Goal: Task Accomplishment & Management: Use online tool/utility

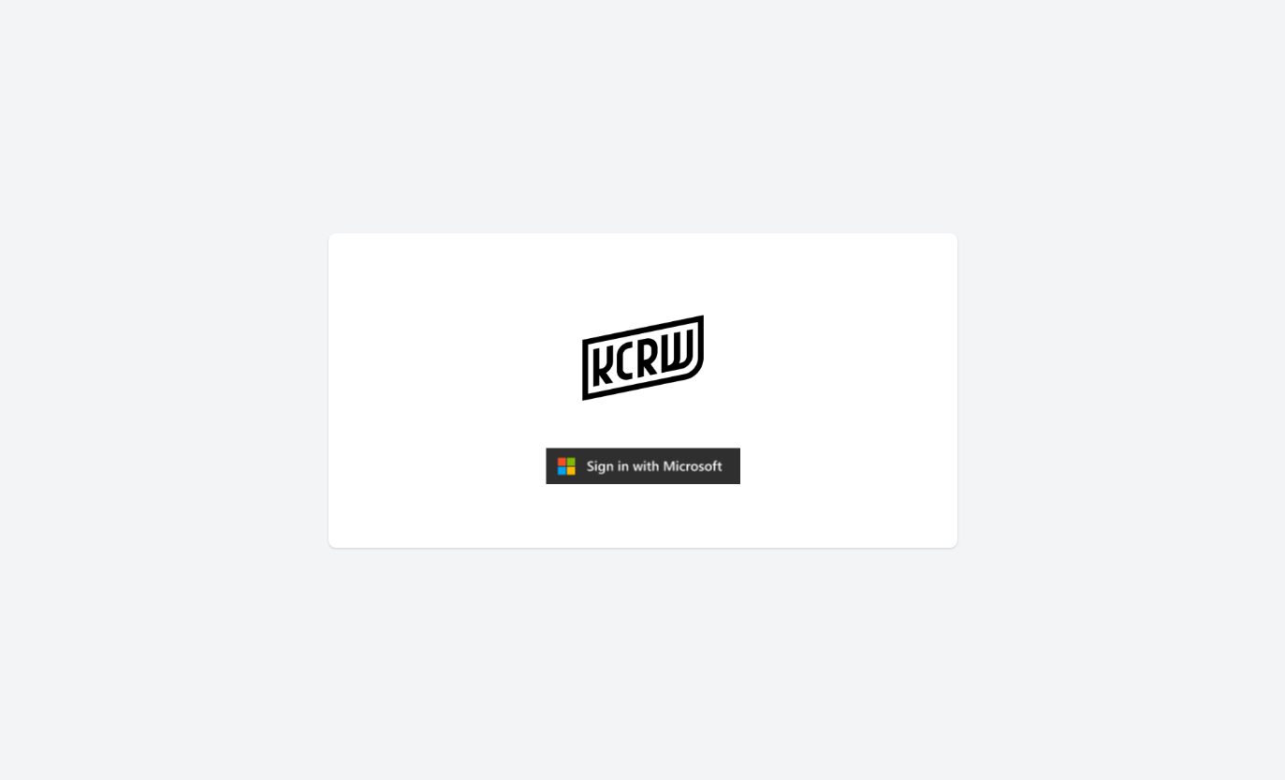
click at [611, 481] on img "submit" at bounding box center [643, 465] width 195 height 37
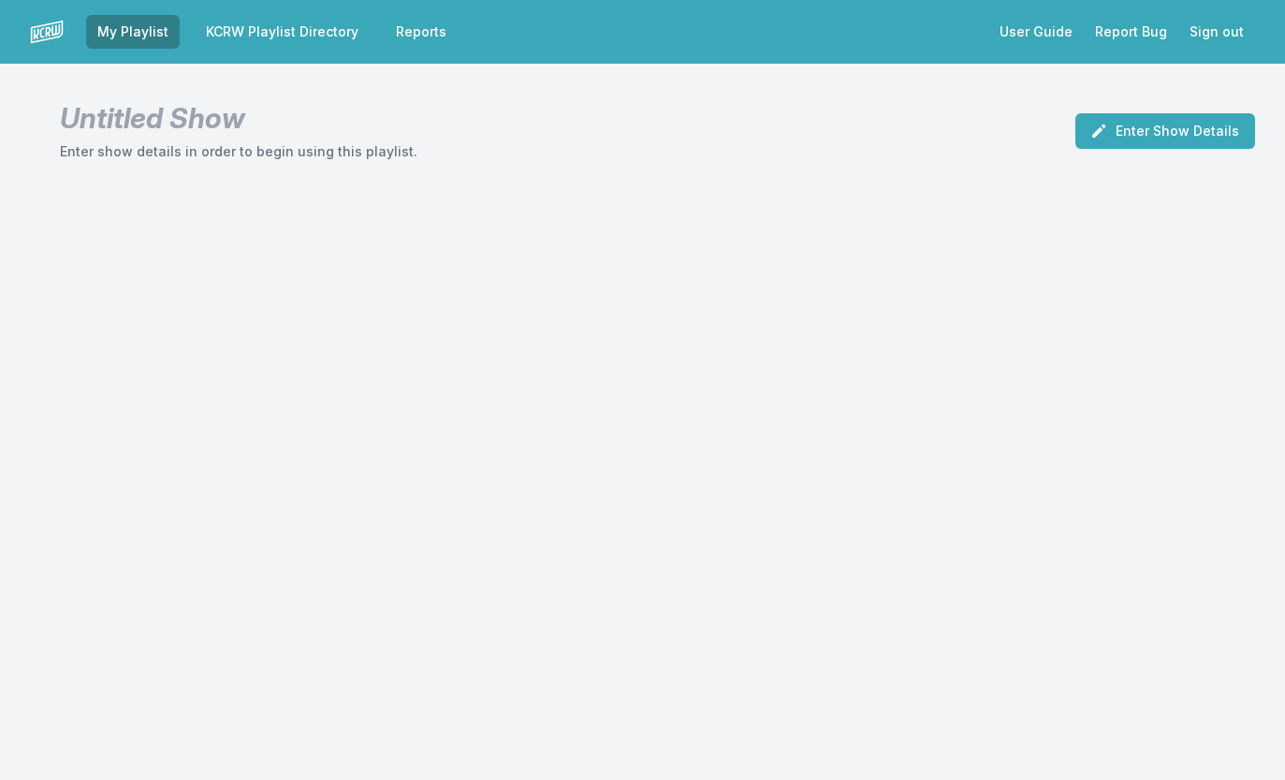
click at [316, 37] on link "KCRW Playlist Directory" at bounding box center [282, 32] width 175 height 34
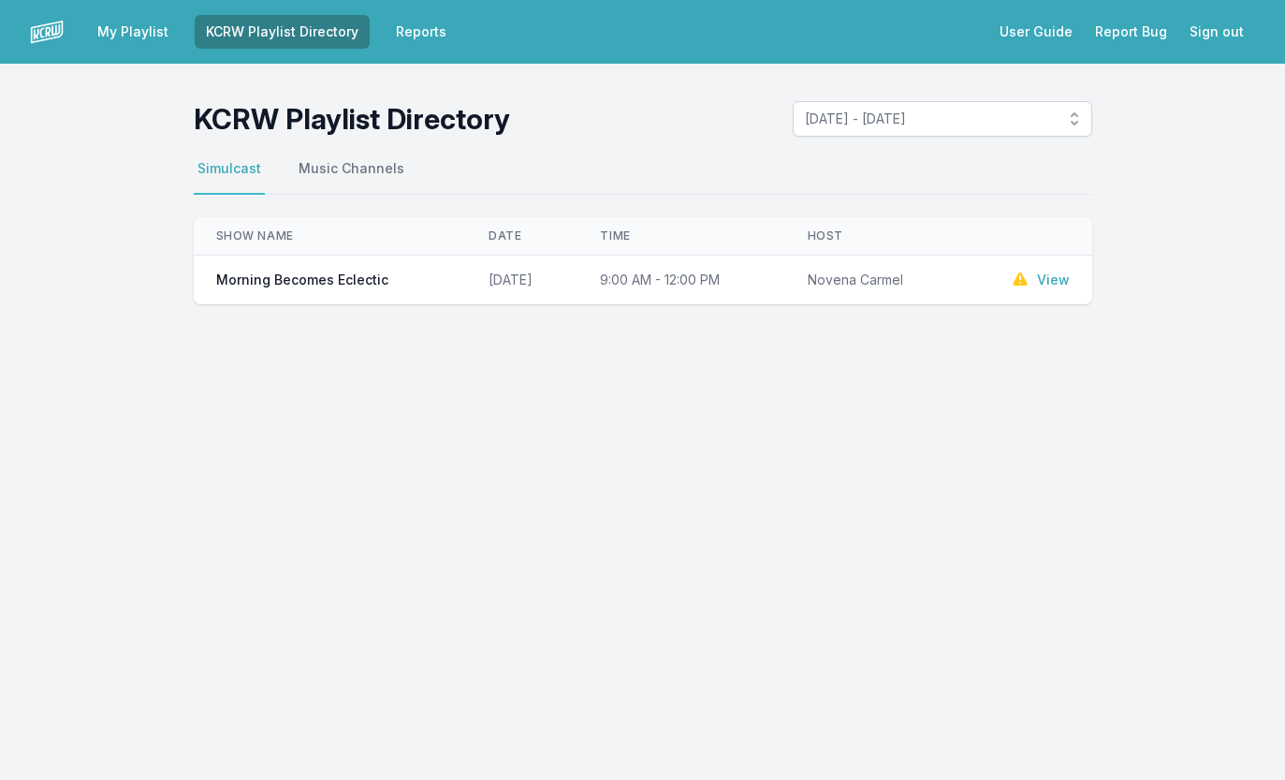
click at [1056, 278] on link "View" at bounding box center [1053, 280] width 33 height 19
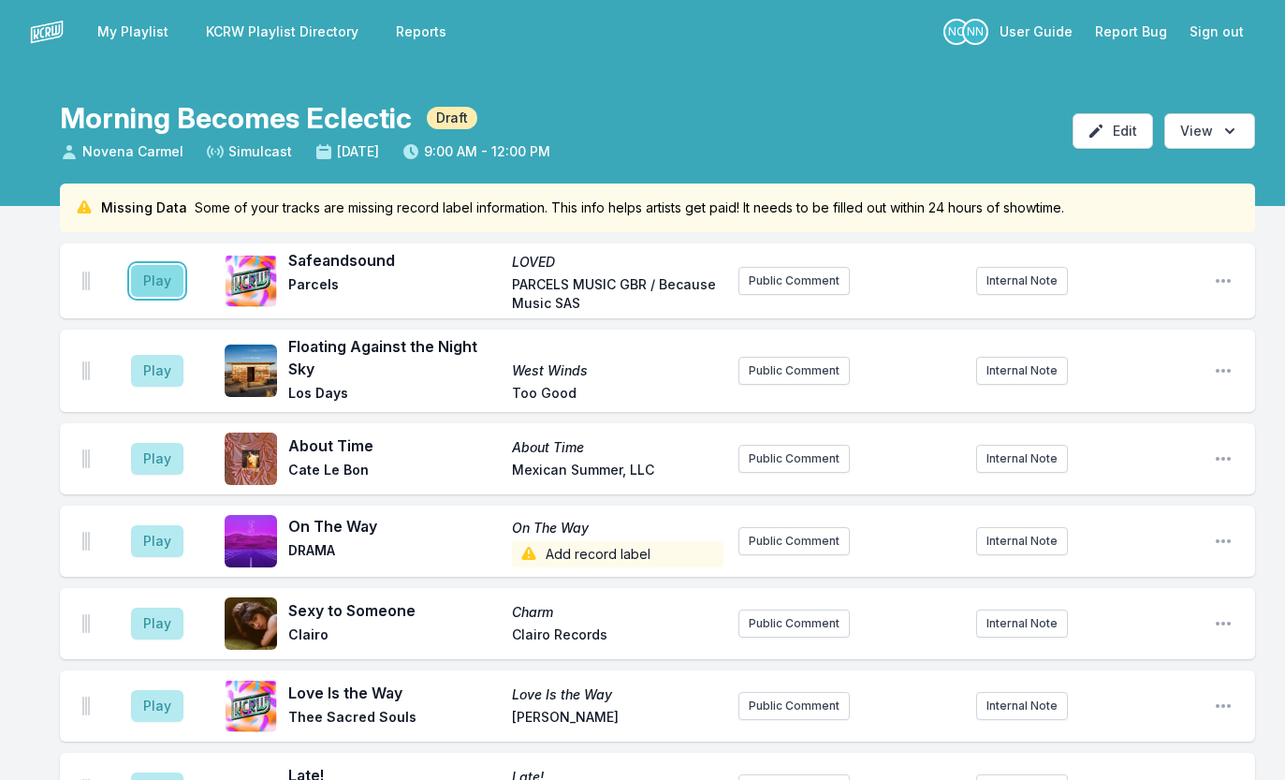
click at [170, 286] on button "Play" at bounding box center [157, 281] width 52 height 32
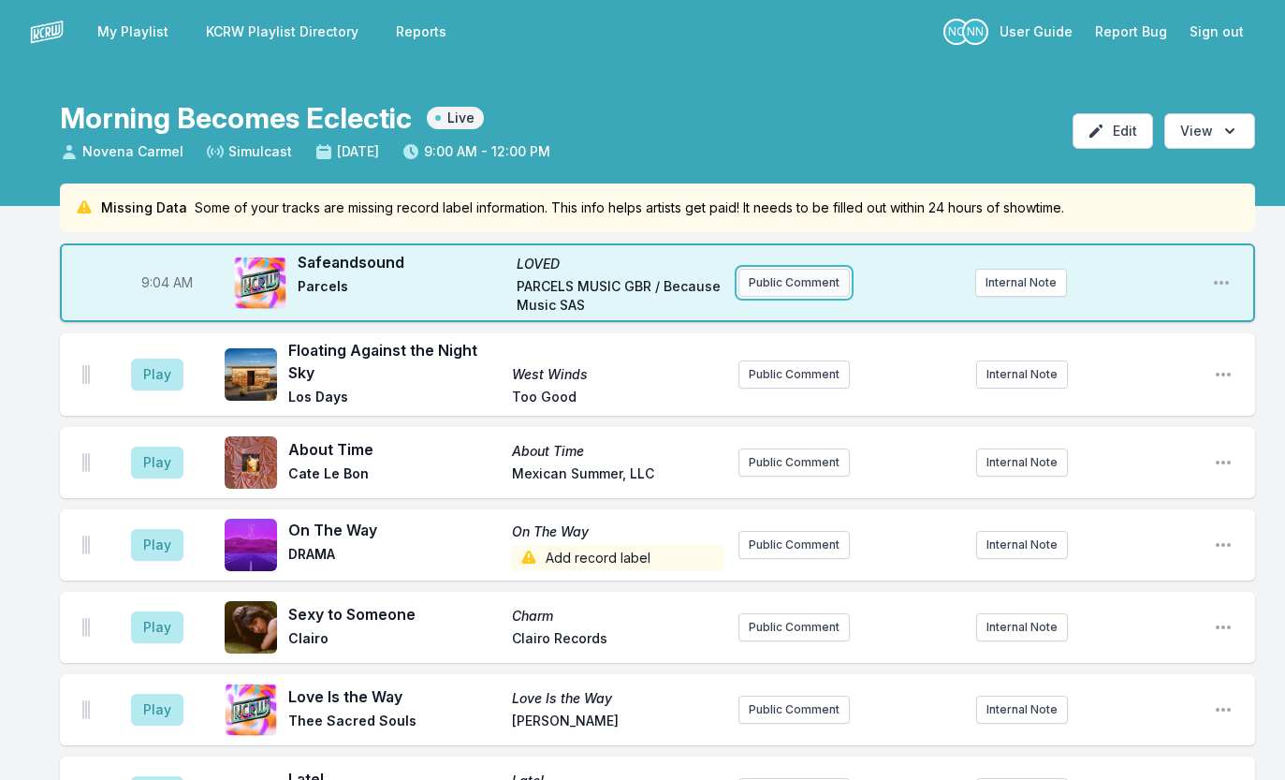
click at [793, 289] on button "Public Comment" at bounding box center [794, 283] width 111 height 28
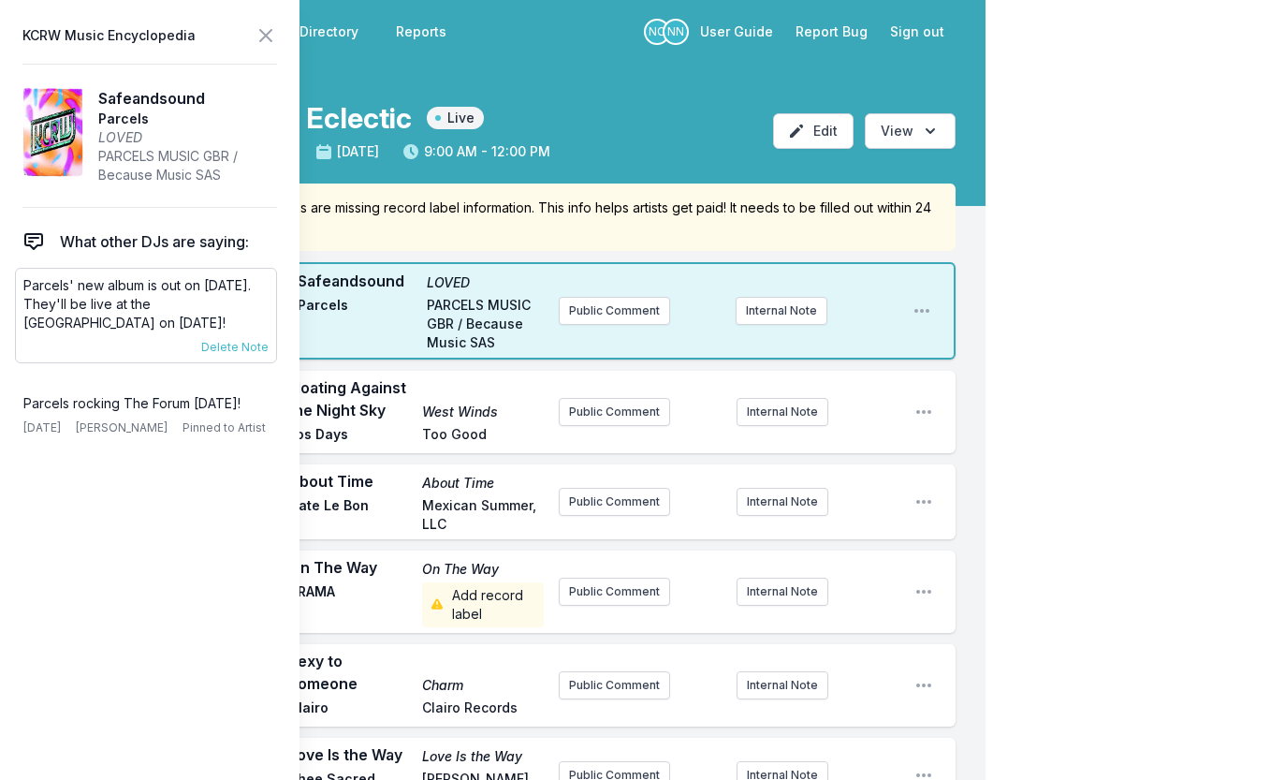
drag, startPoint x: 172, startPoint y: 304, endPoint x: 186, endPoint y: 319, distance: 20.5
click at [186, 319] on p "Parcels' new album is out on [DATE]. They'll be live at the [GEOGRAPHIC_DATA] o…" at bounding box center [145, 304] width 245 height 56
copy p "be live at the Forum on [DATE]!"
click at [94, 402] on p "Parcels rocking The Forum [DATE]!" at bounding box center [145, 403] width 245 height 19
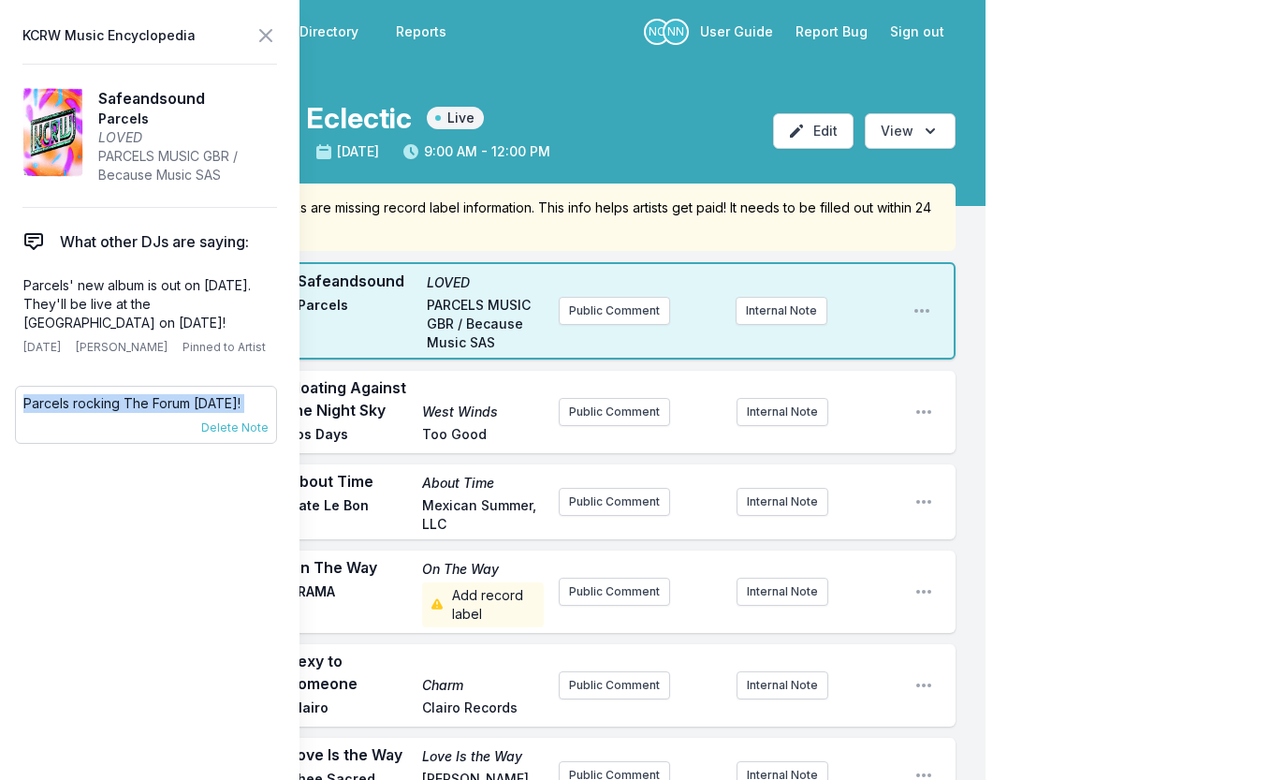
click at [94, 402] on p "Parcels rocking The Forum [DATE]!" at bounding box center [145, 403] width 245 height 19
copy div "Parcels rocking The Forum [DATE]! [DATE] [PERSON_NAME] Pinned to Artist"
drag, startPoint x: 177, startPoint y: 304, endPoint x: 187, endPoint y: 326, distance: 23.9
click at [187, 326] on p "Parcels' new album is out on [DATE]. They'll be live at the [GEOGRAPHIC_DATA] o…" at bounding box center [145, 304] width 245 height 56
drag, startPoint x: 174, startPoint y: 304, endPoint x: 183, endPoint y: 329, distance: 26.6
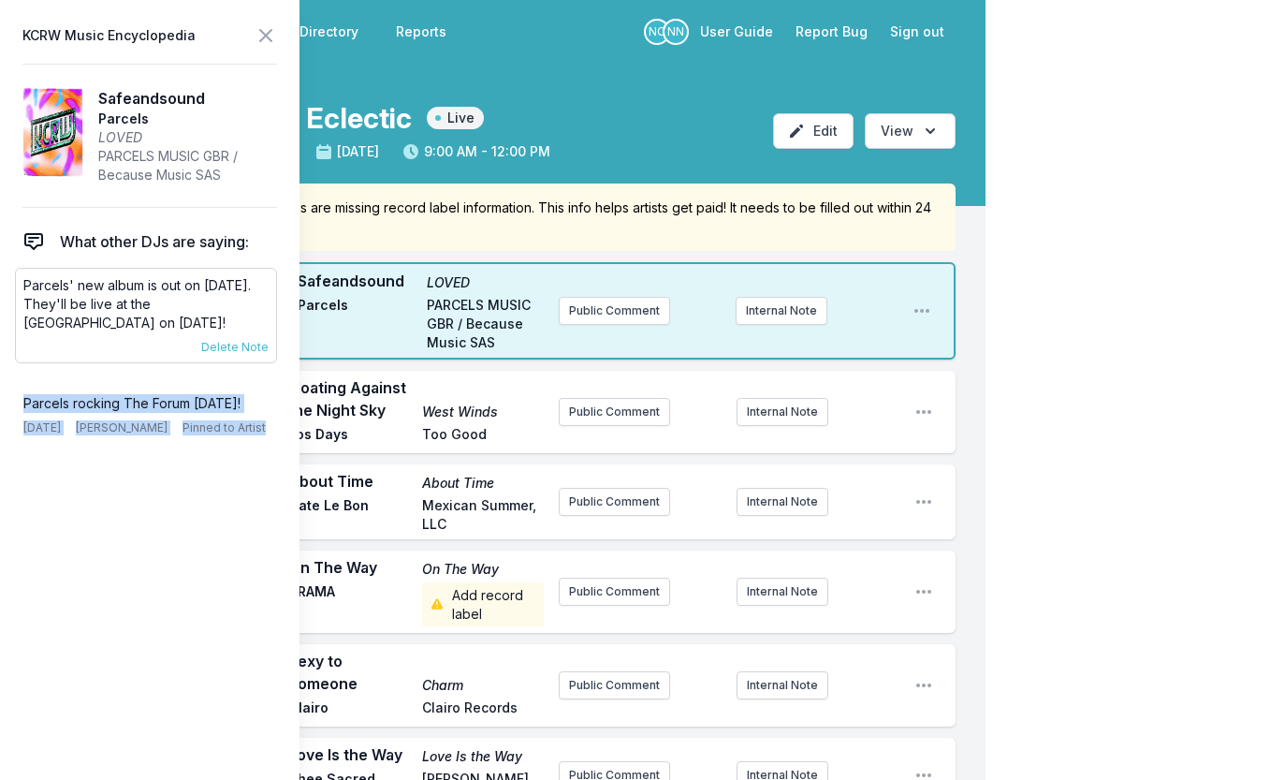
click at [183, 329] on p "Parcels' new album is out on [DATE]. They'll be live at the [GEOGRAPHIC_DATA] o…" at bounding box center [145, 304] width 245 height 56
copy p "be live at the Forum on [DATE]!"
click at [269, 37] on icon at bounding box center [265, 35] width 11 height 11
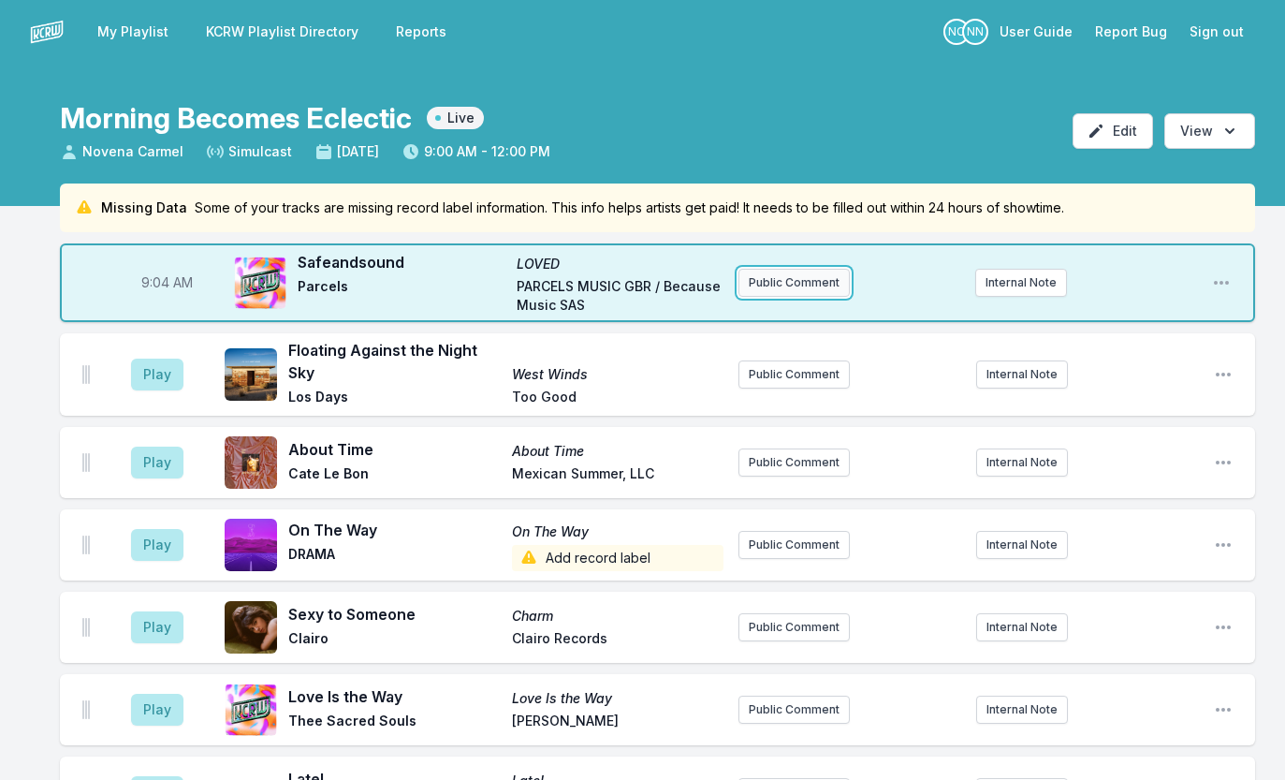
click at [779, 278] on button "Public Comment" at bounding box center [794, 283] width 111 height 28
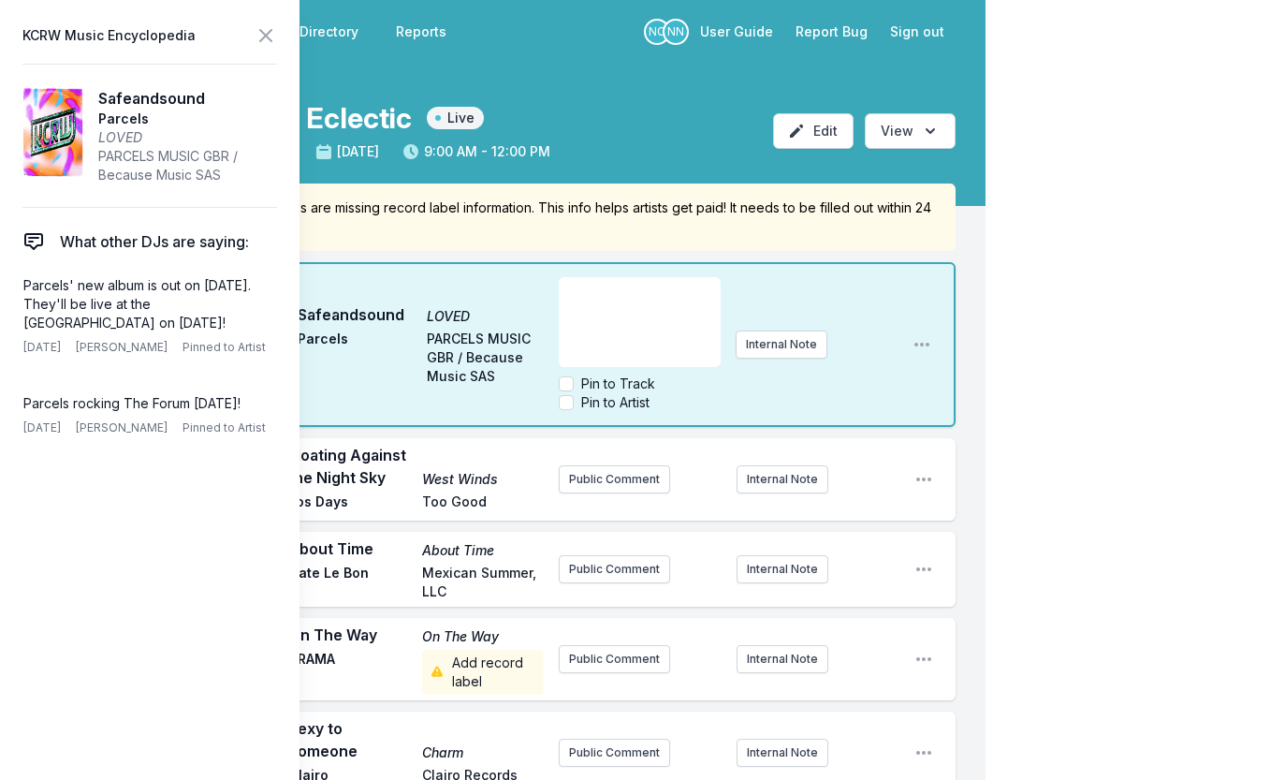
scroll to position [19, 0]
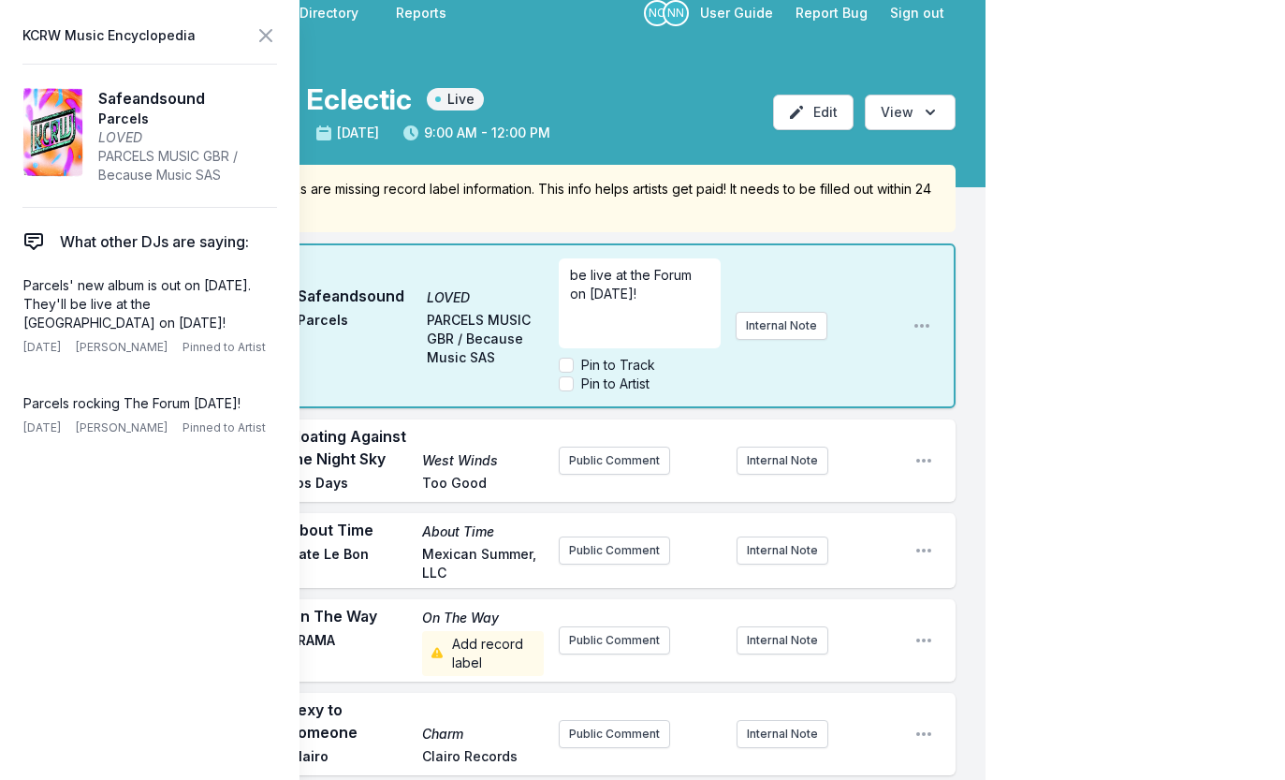
click at [572, 274] on span "be live at the Forum on [DATE]!" at bounding box center [632, 284] width 125 height 35
click at [259, 32] on icon at bounding box center [266, 35] width 22 height 22
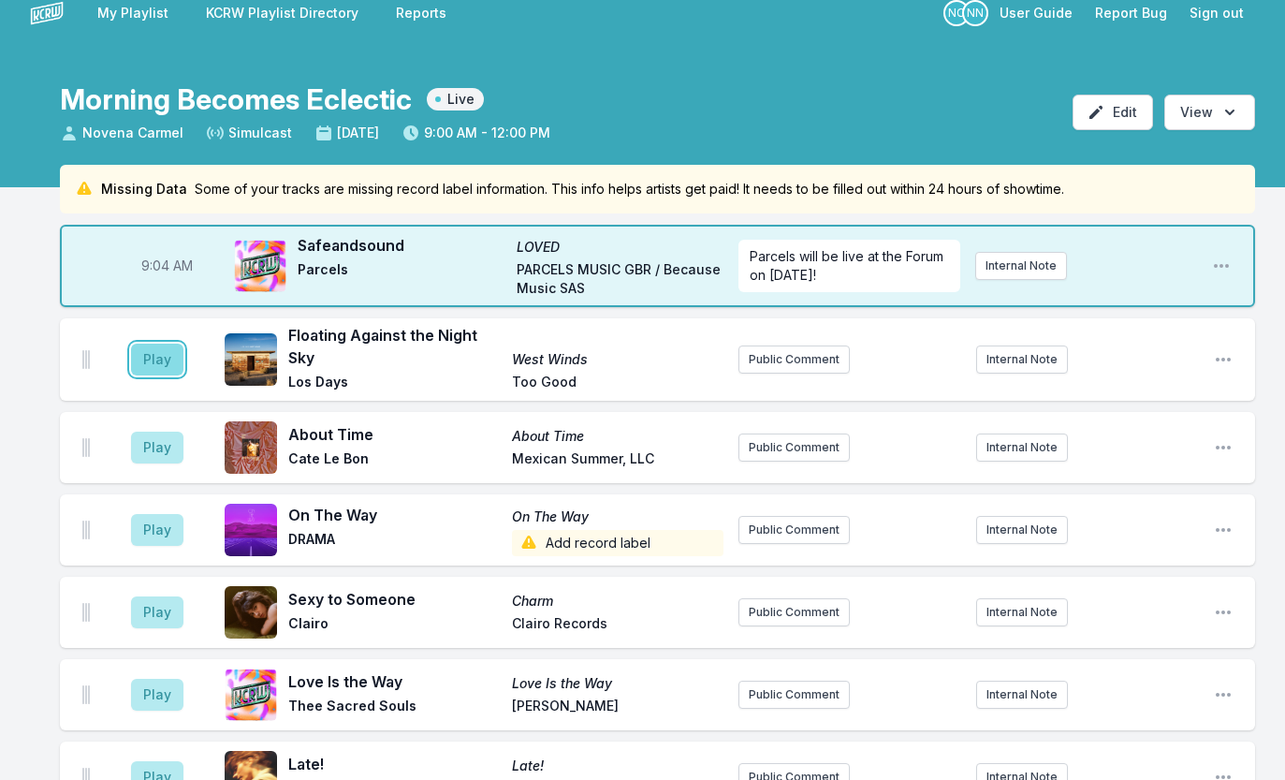
click at [168, 364] on button "Play" at bounding box center [157, 360] width 52 height 32
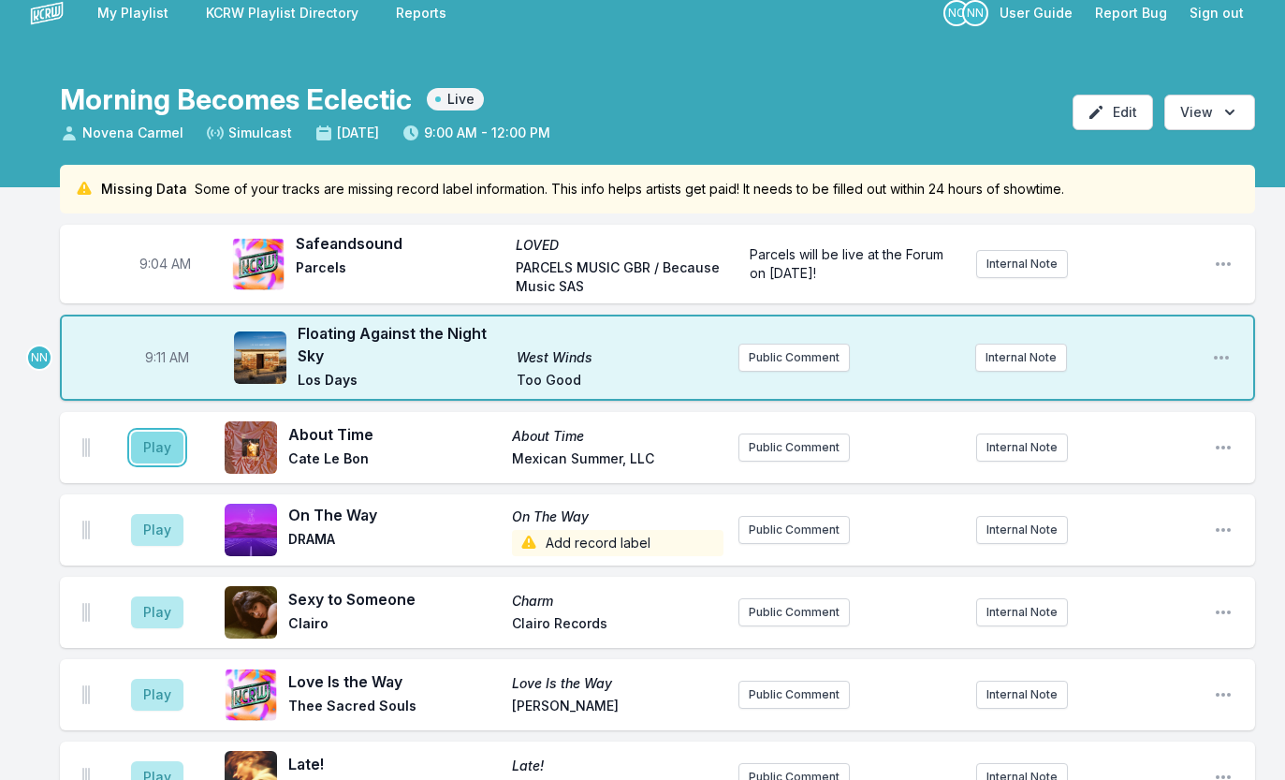
click at [159, 447] on button "Play" at bounding box center [157, 448] width 52 height 32
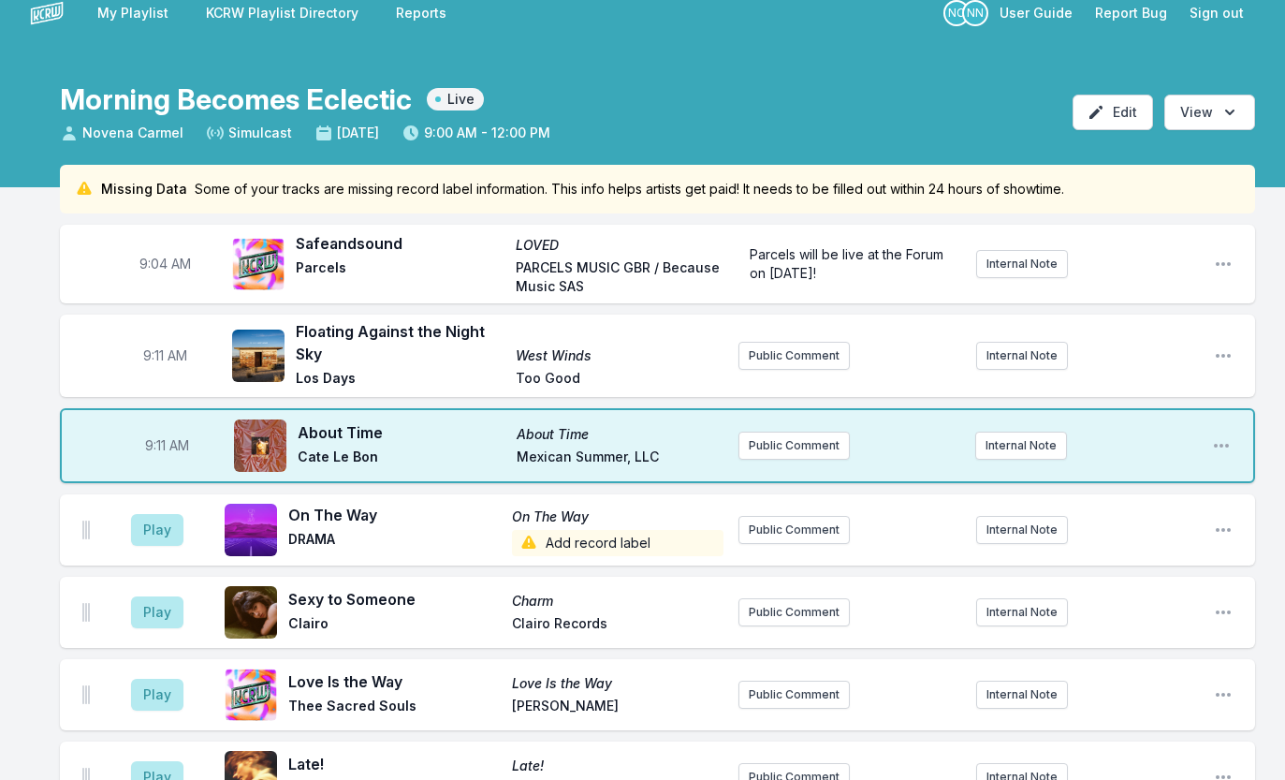
click at [152, 359] on span "9:11 AM" at bounding box center [165, 355] width 44 height 19
click at [152, 359] on input "09:11" at bounding box center [164, 356] width 105 height 36
type input "09:07"
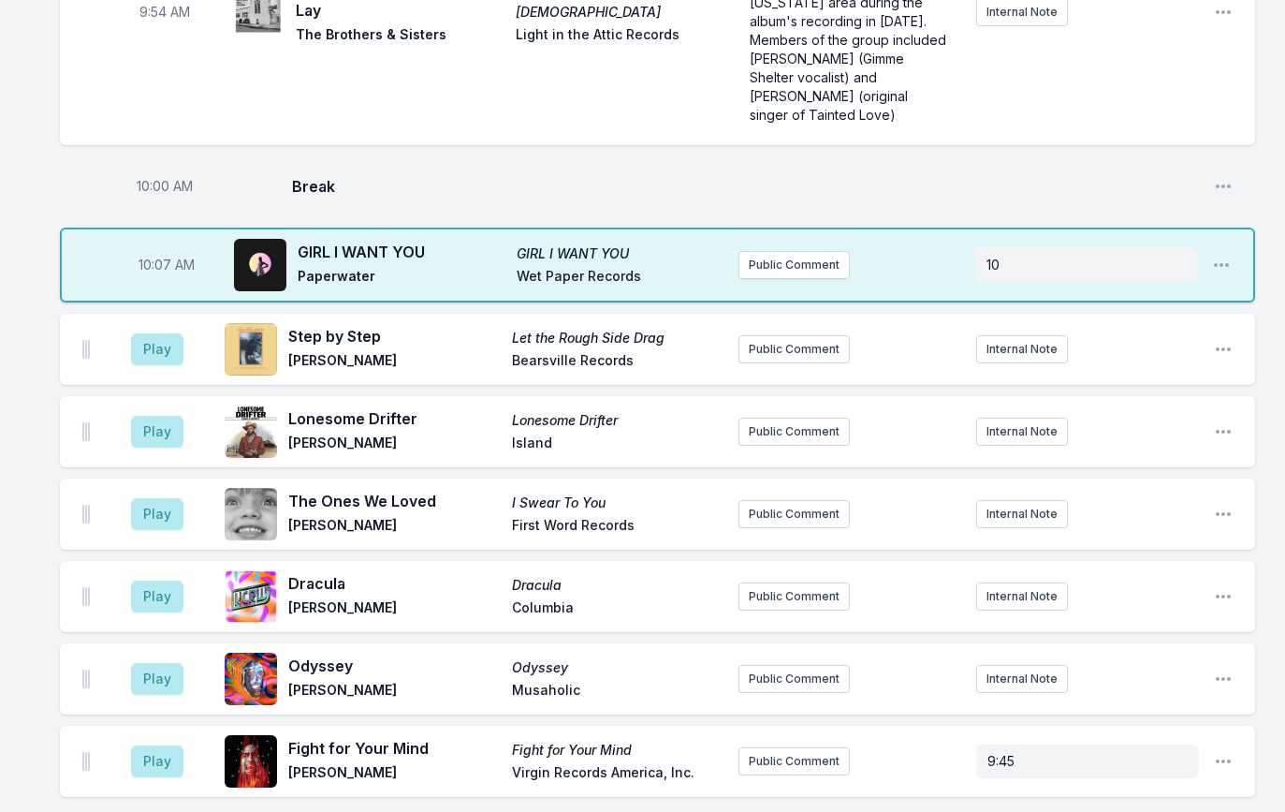
scroll to position [1925, 0]
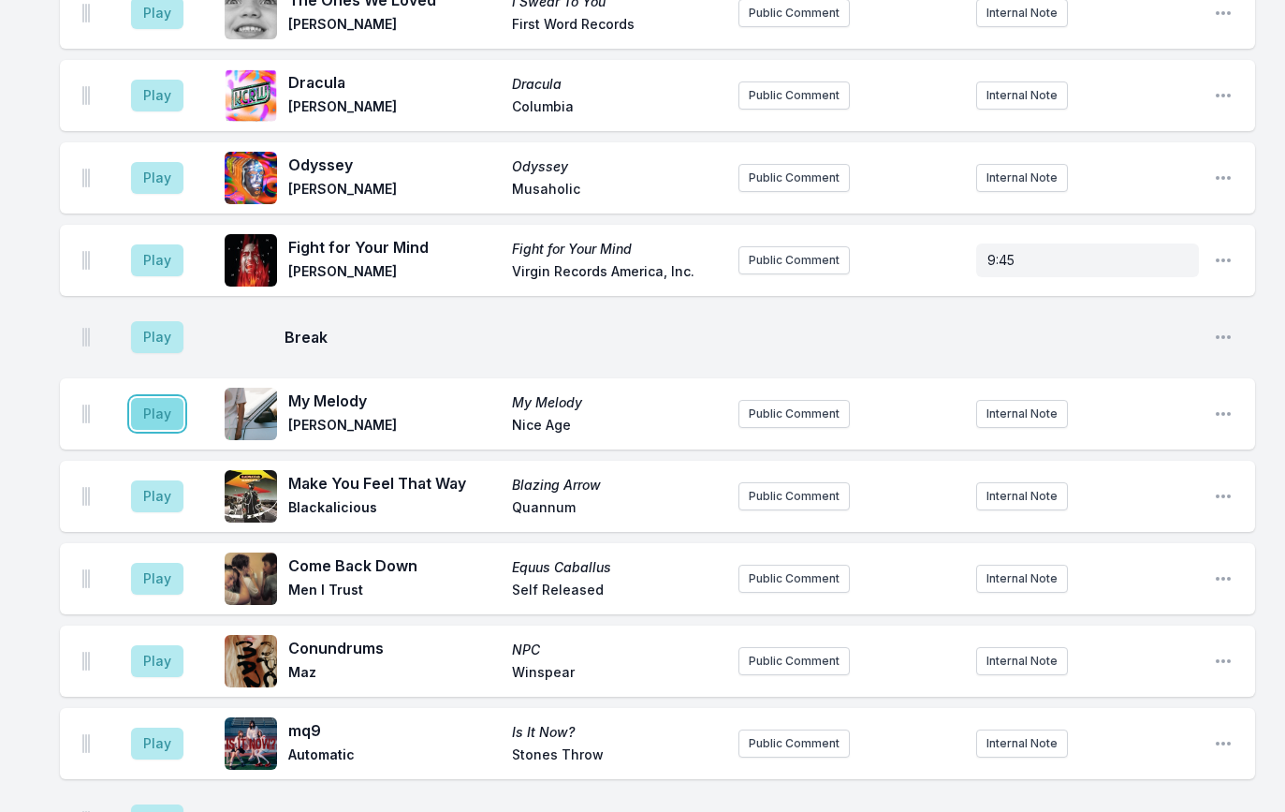
click at [157, 398] on button "Play" at bounding box center [157, 414] width 52 height 32
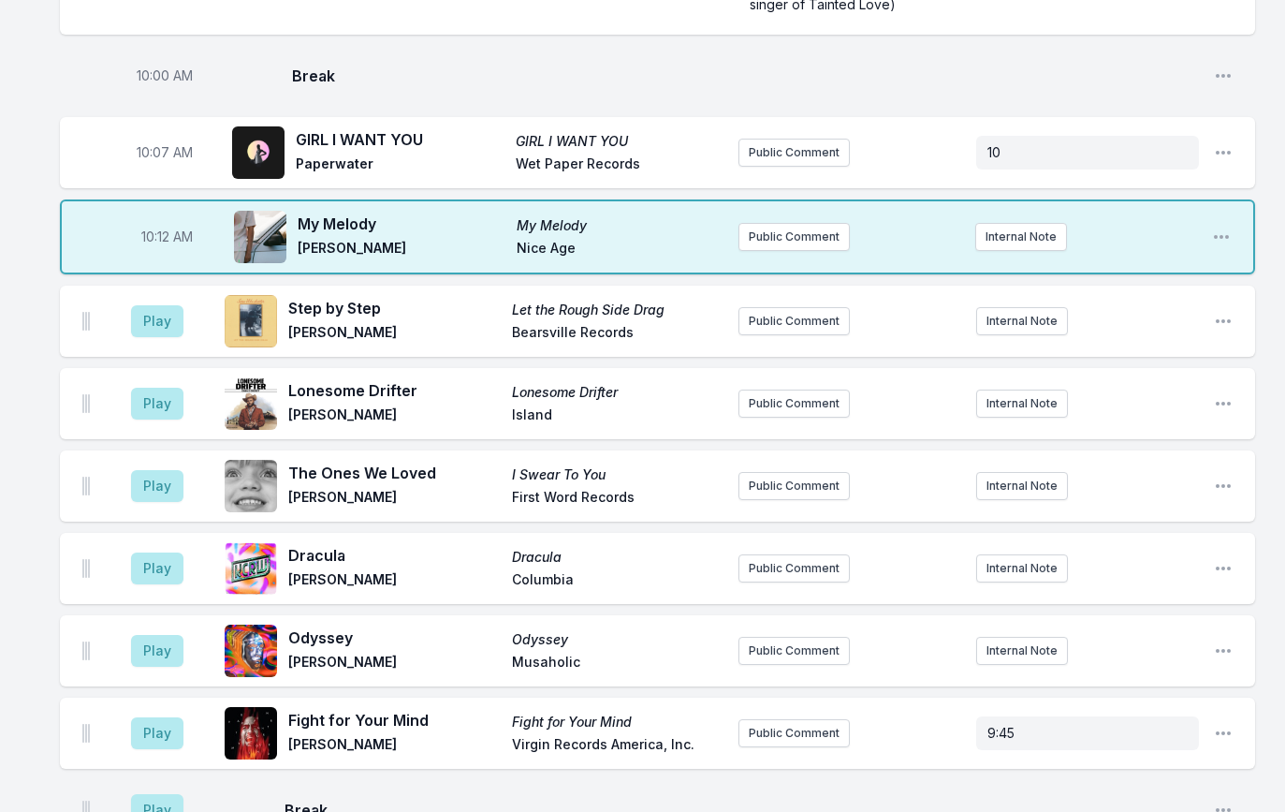
scroll to position [1996, 0]
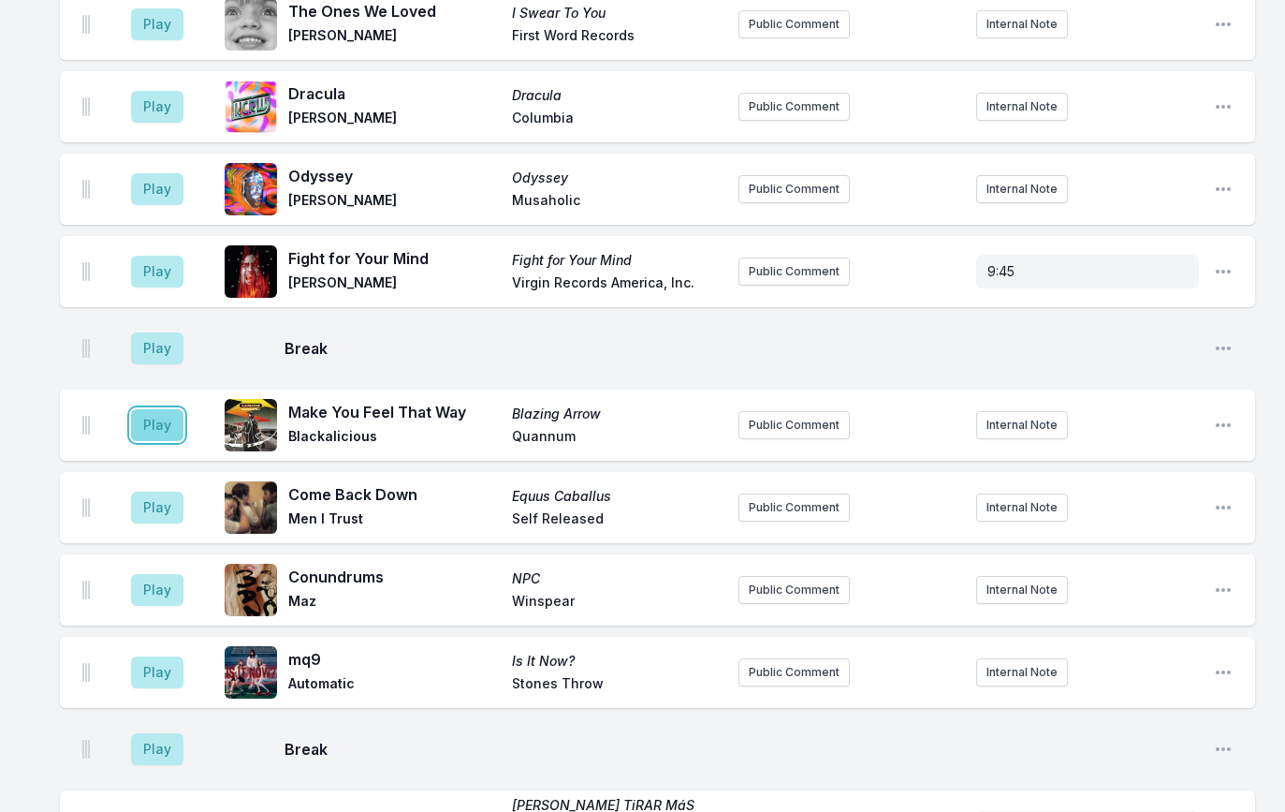
click at [167, 409] on button "Play" at bounding box center [157, 425] width 52 height 32
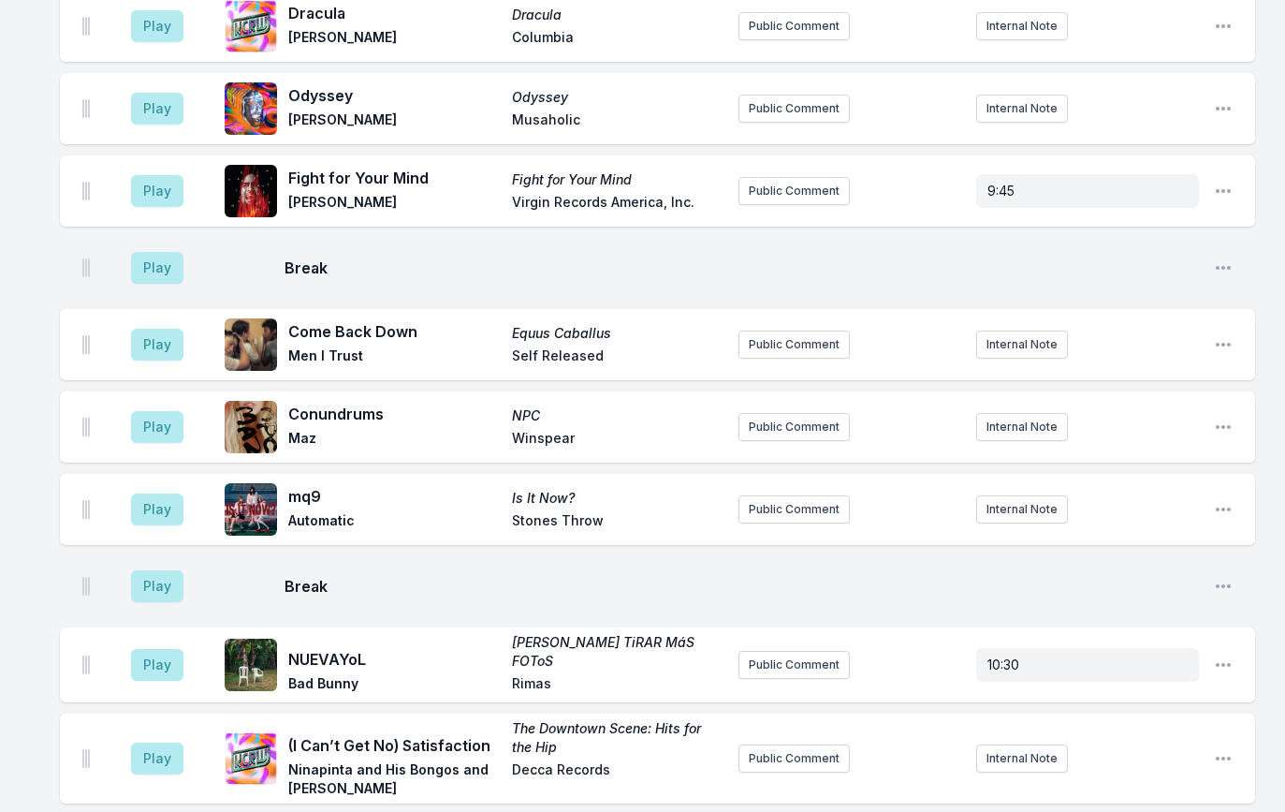
scroll to position [2181, 0]
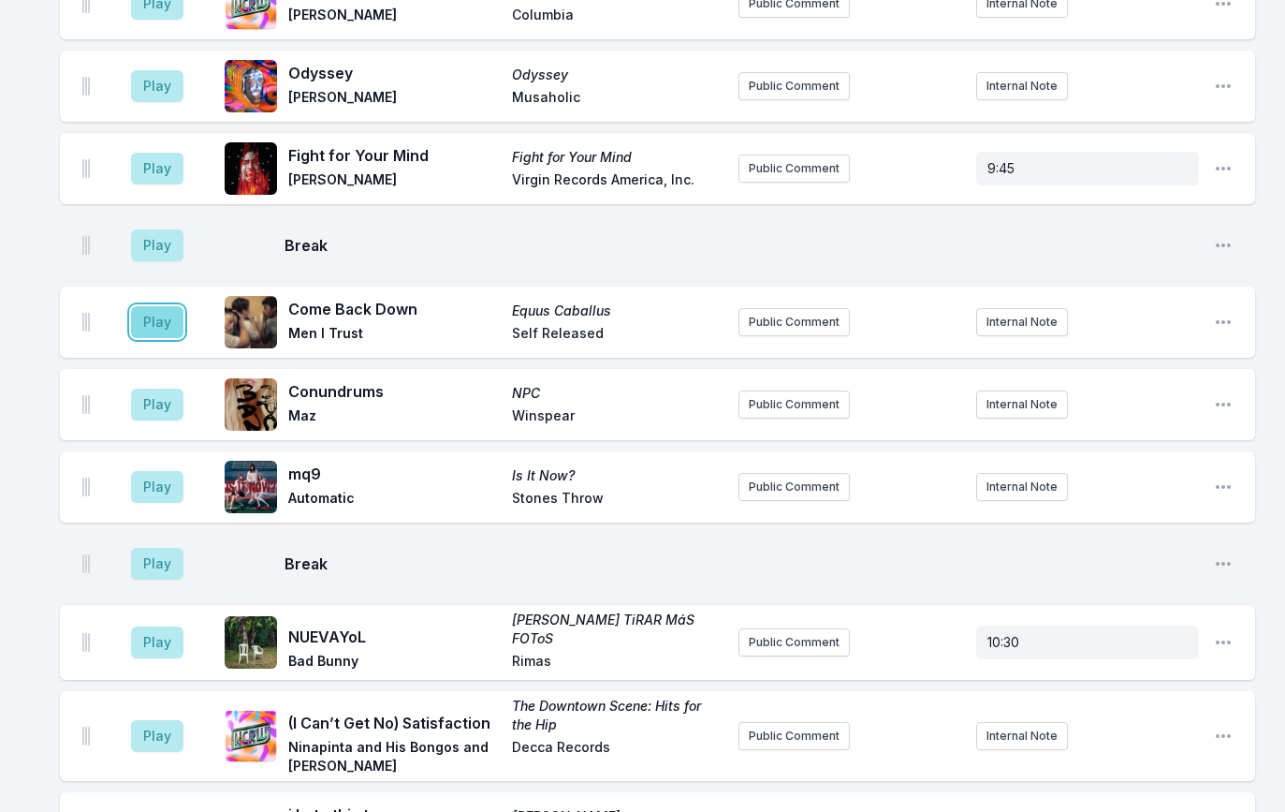
click at [172, 306] on button "Play" at bounding box center [157, 322] width 52 height 32
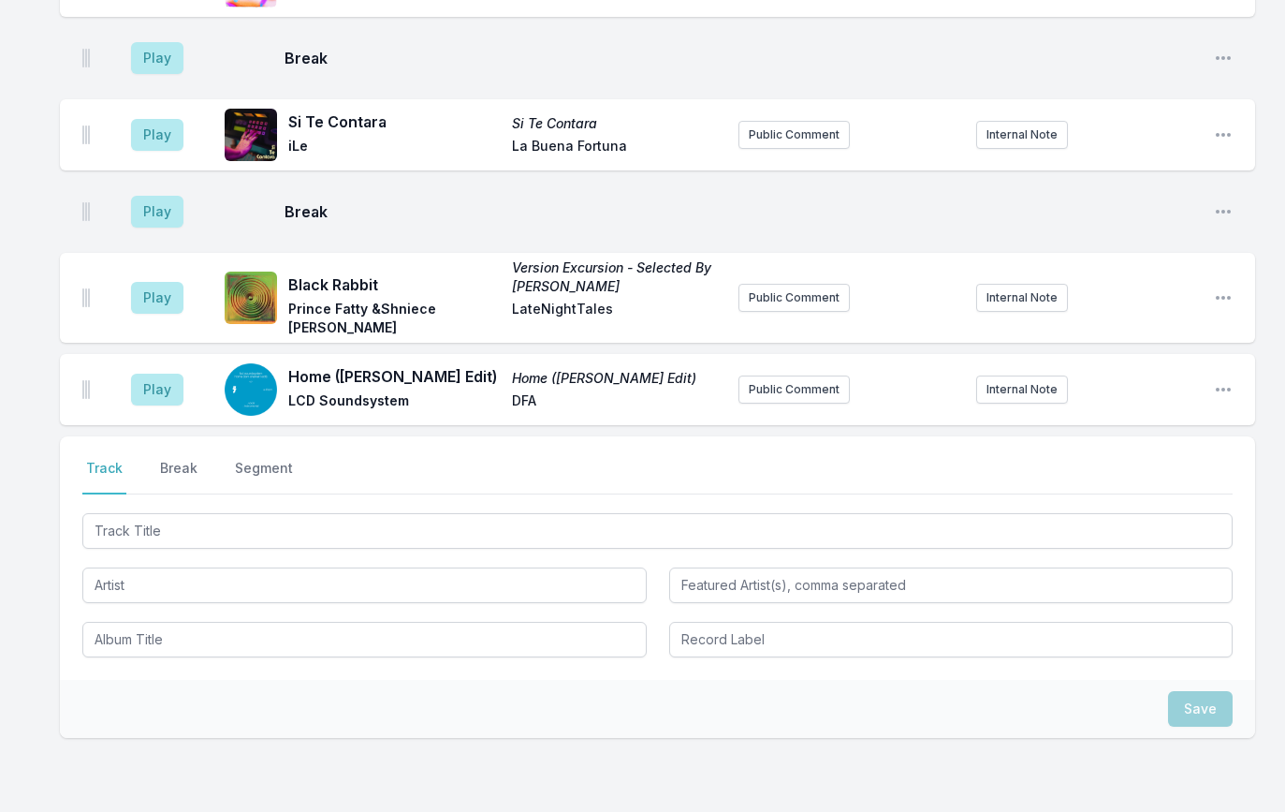
scroll to position [6319, 0]
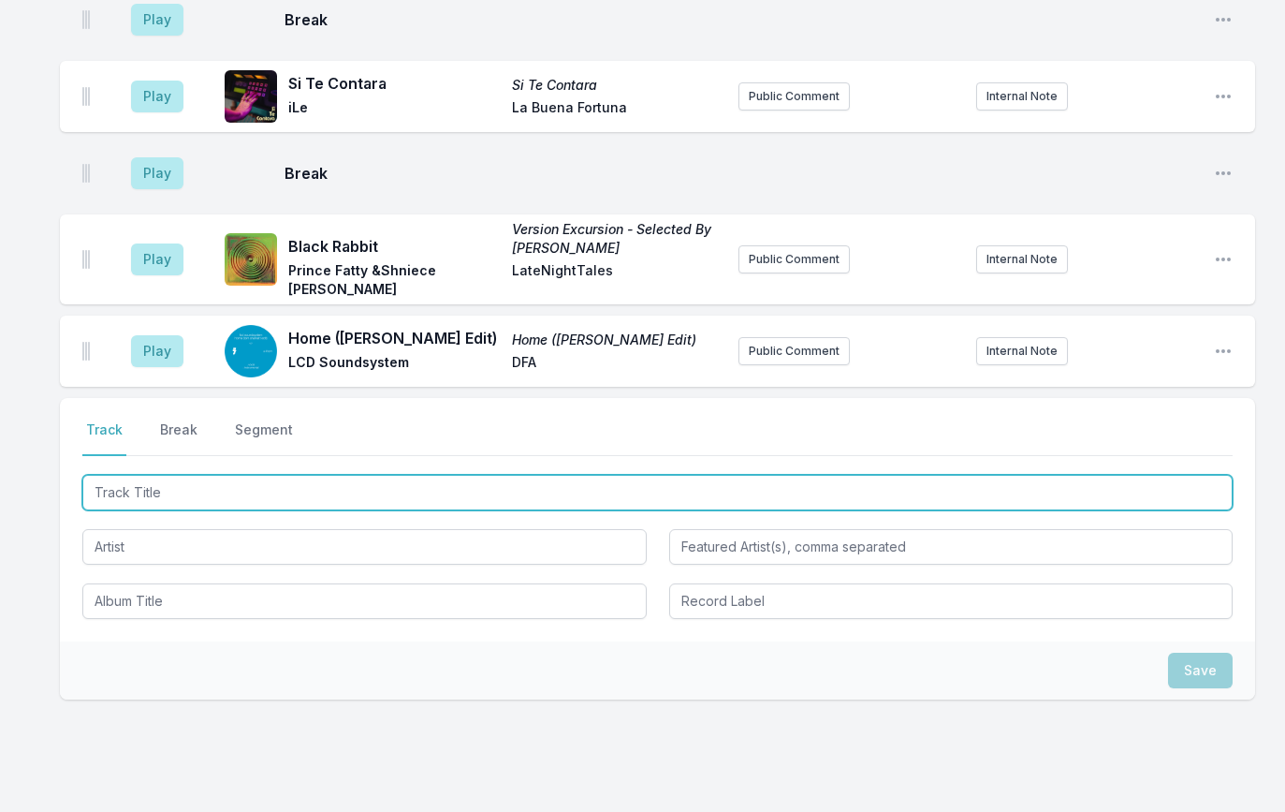
click at [205, 475] on input "Track Title" at bounding box center [657, 493] width 1150 height 36
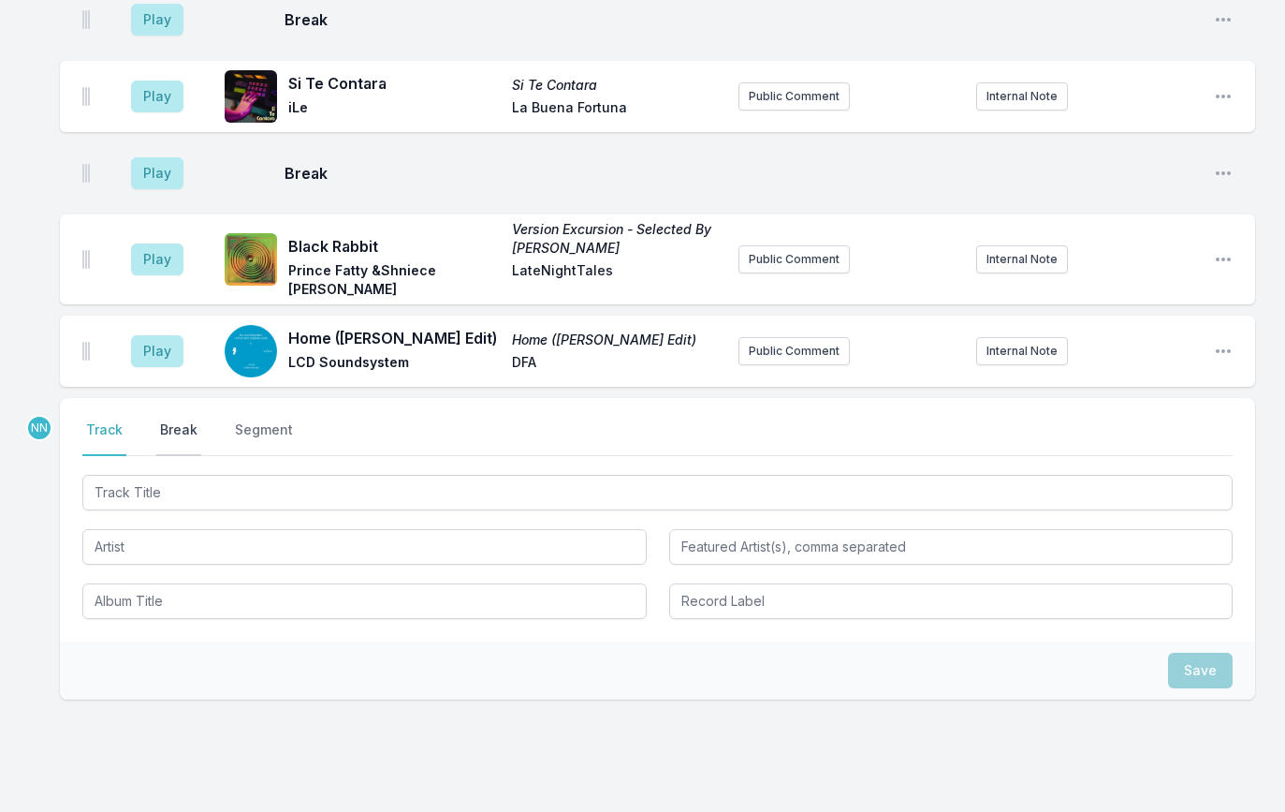
click at [185, 420] on button "Break" at bounding box center [178, 438] width 45 height 36
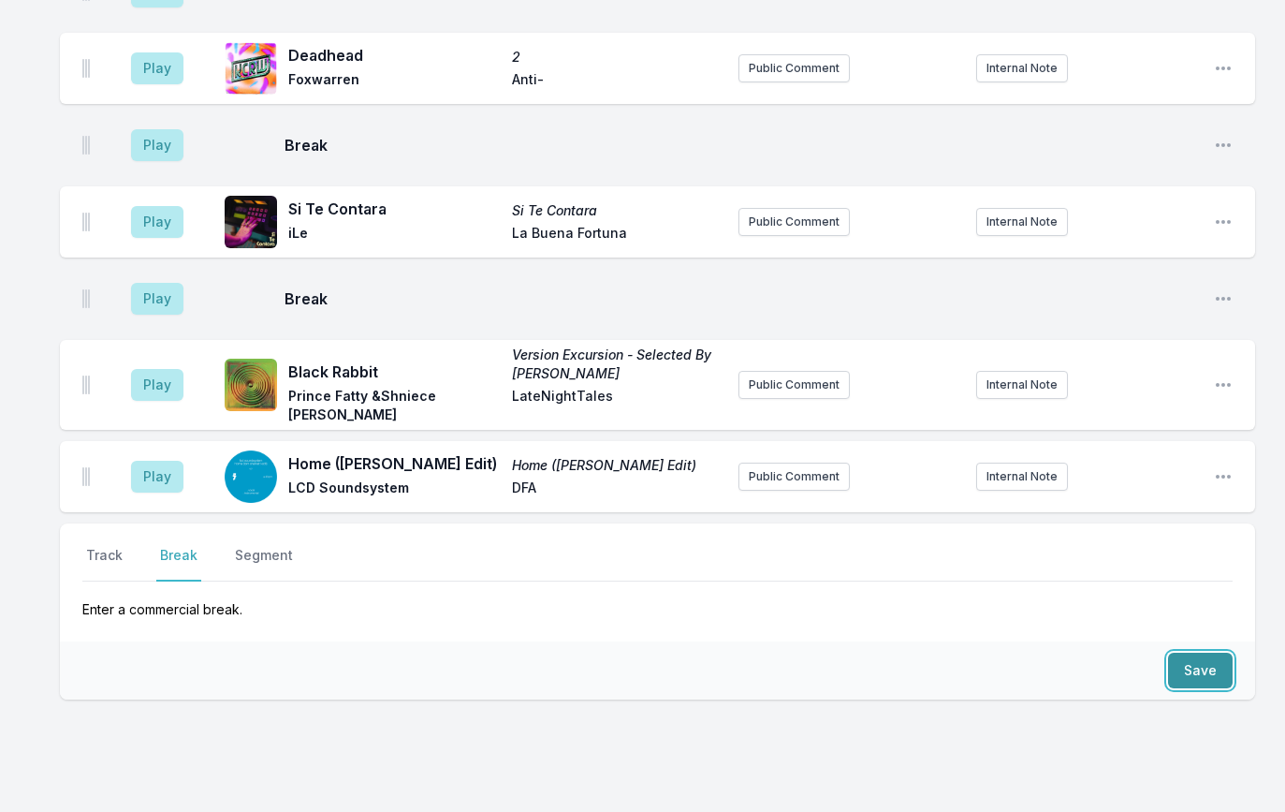
click at [1187, 652] on button "Save" at bounding box center [1200, 670] width 65 height 36
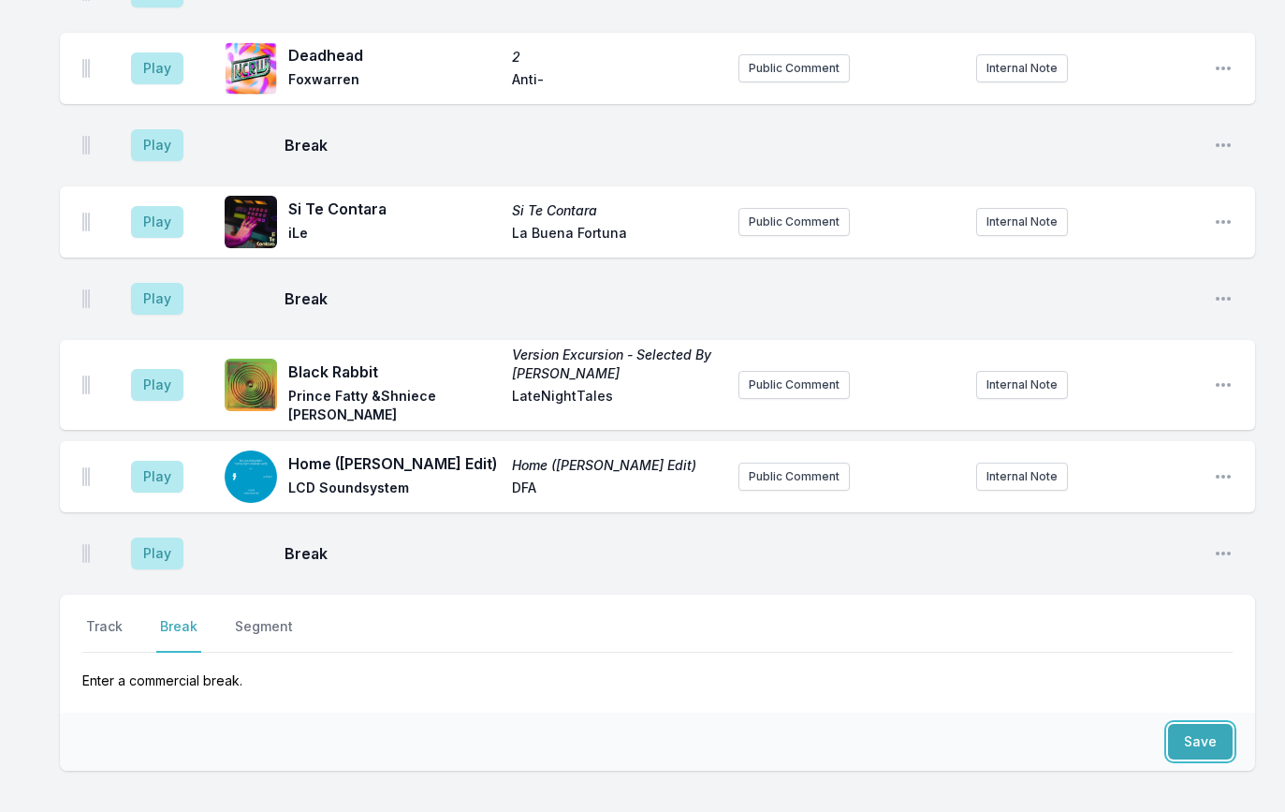
scroll to position [6265, 0]
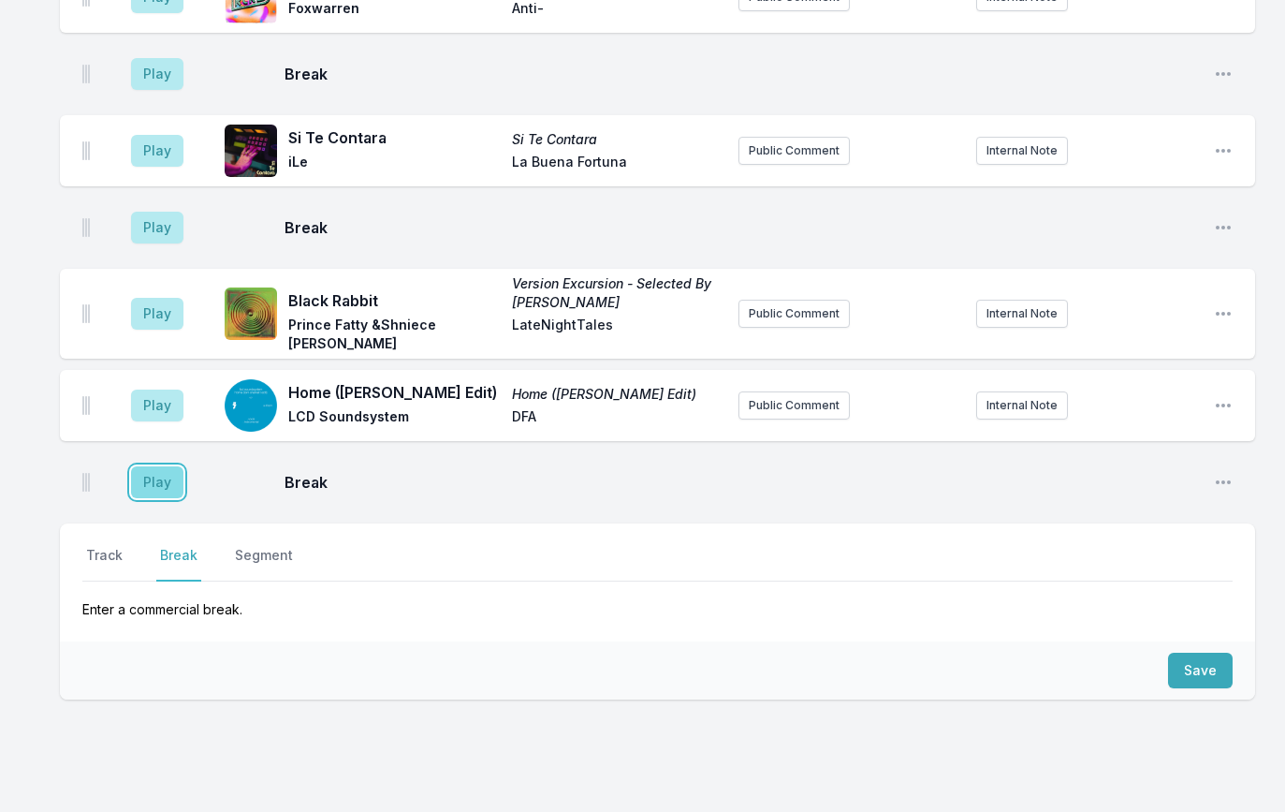
click at [151, 466] on button "Play" at bounding box center [157, 482] width 52 height 32
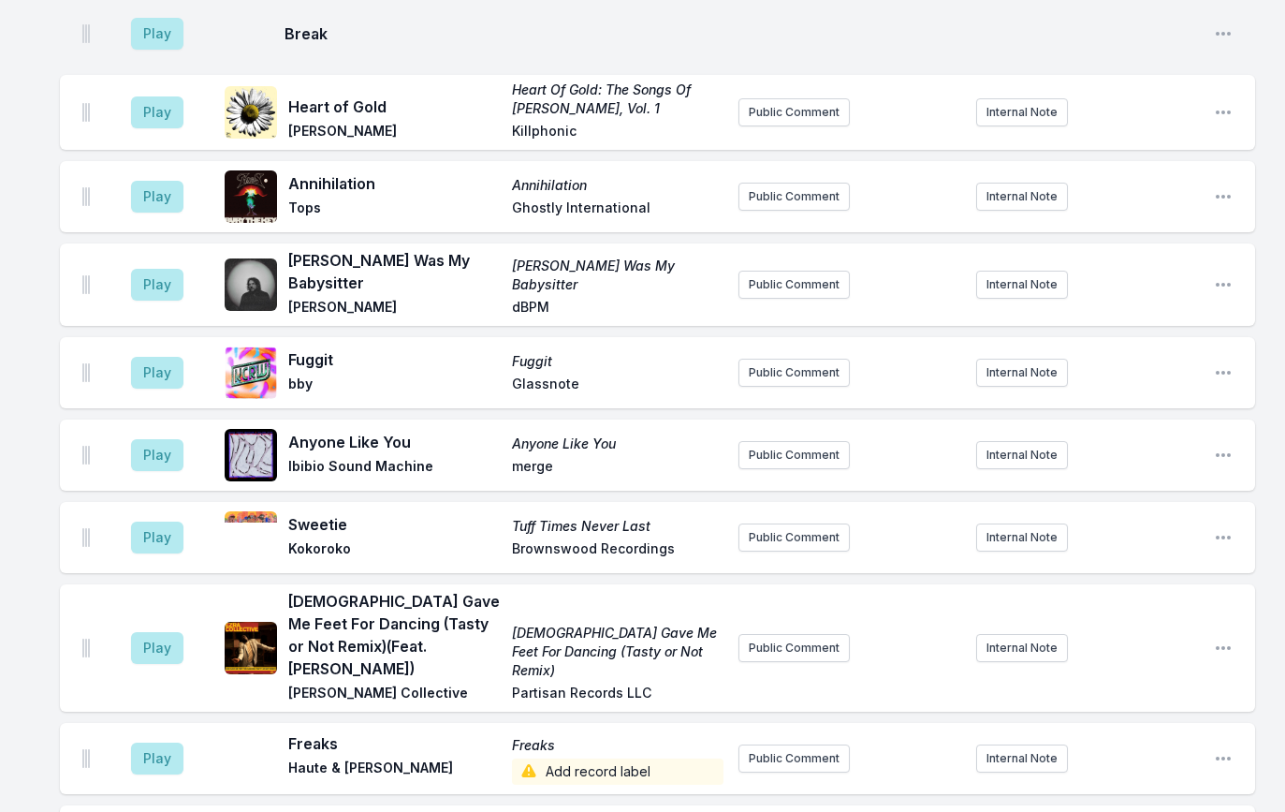
scroll to position [2479, 0]
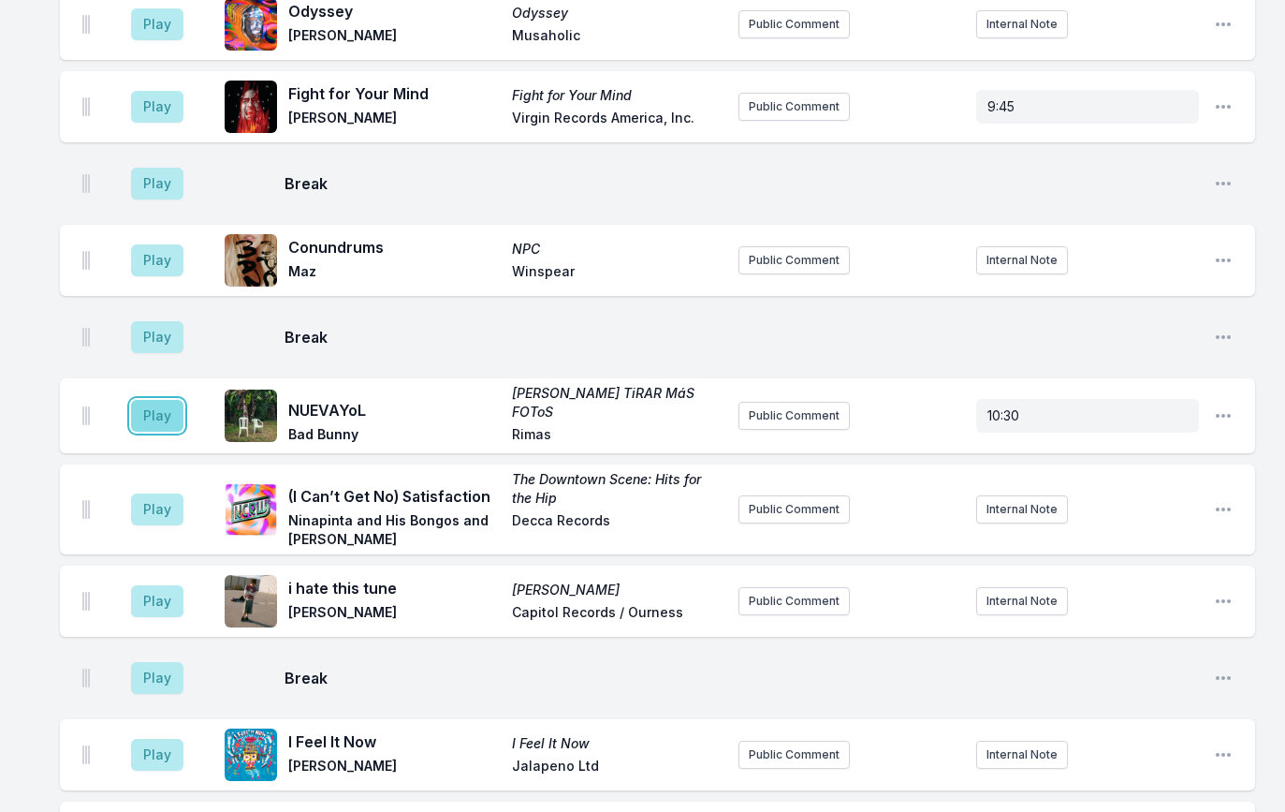
click at [169, 400] on button "Play" at bounding box center [157, 416] width 52 height 32
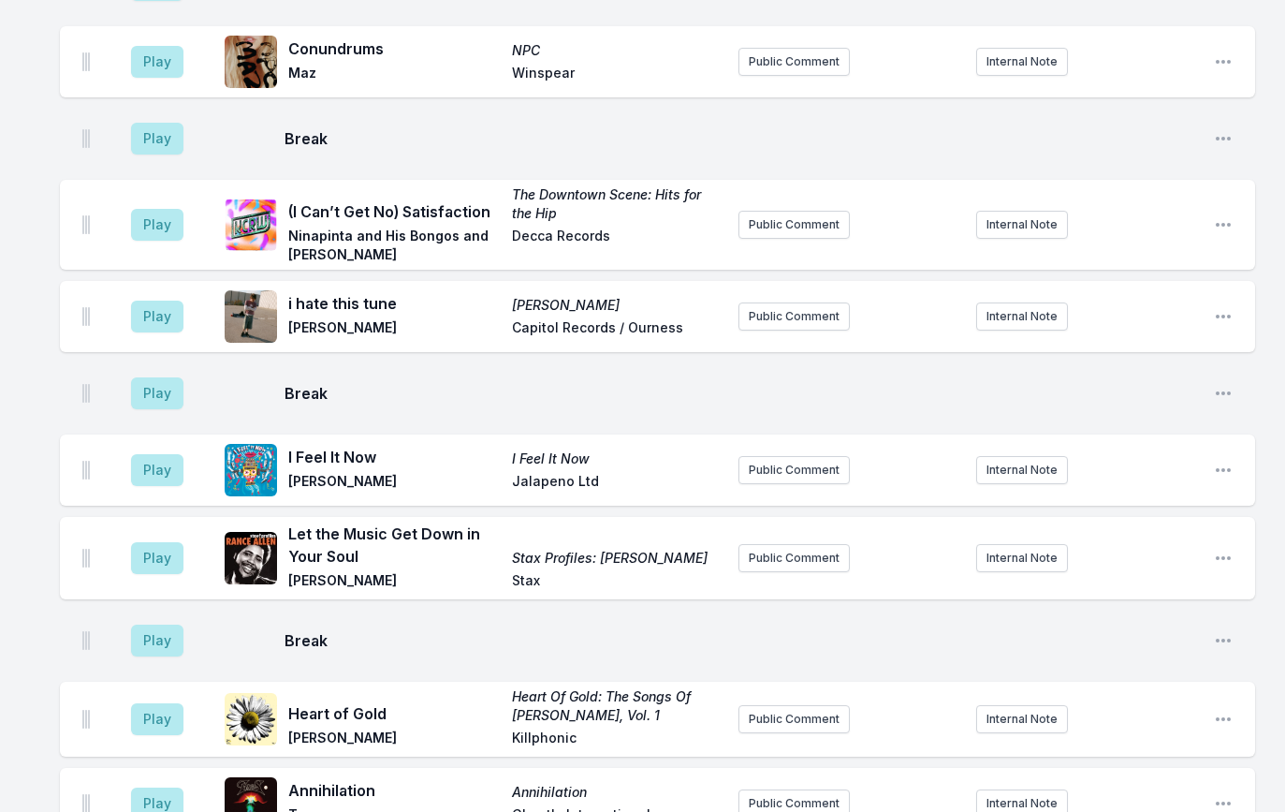
scroll to position [2782, 0]
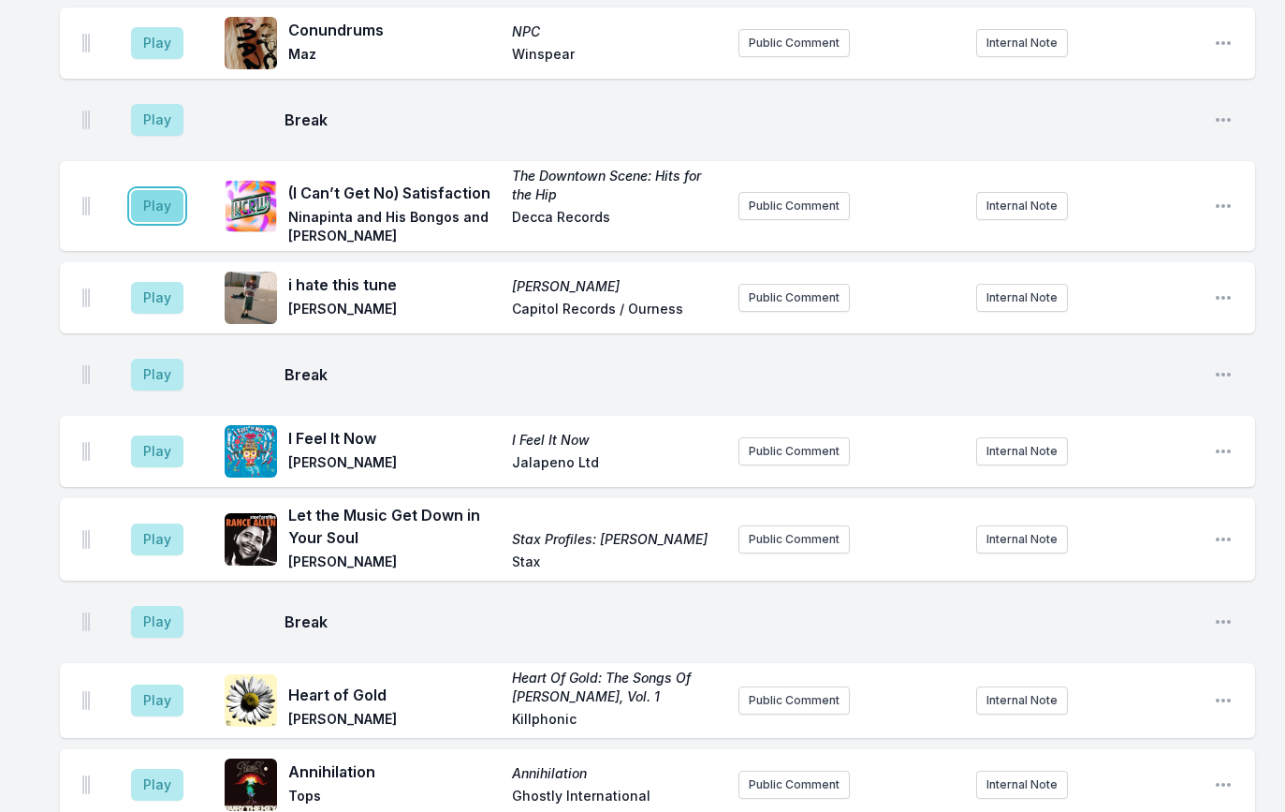
click at [146, 190] on button "Play" at bounding box center [157, 206] width 52 height 32
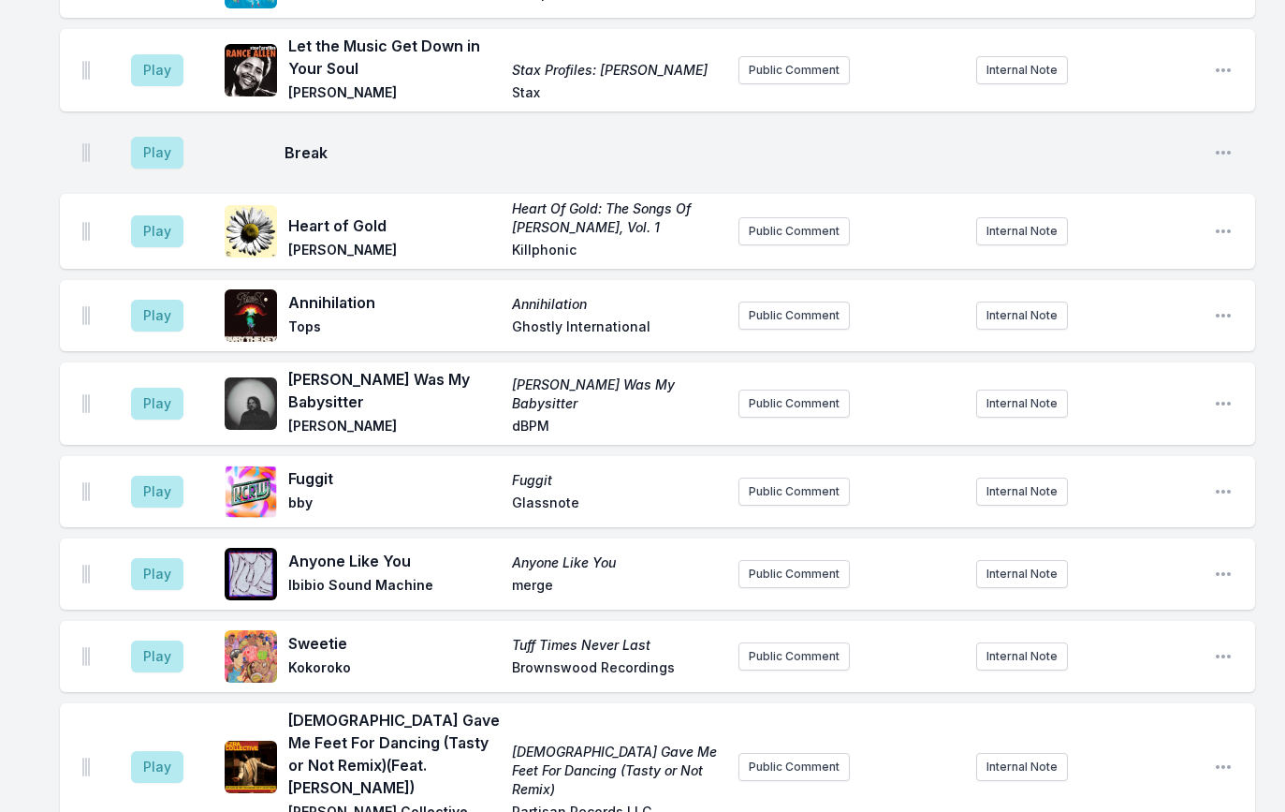
scroll to position [2662, 0]
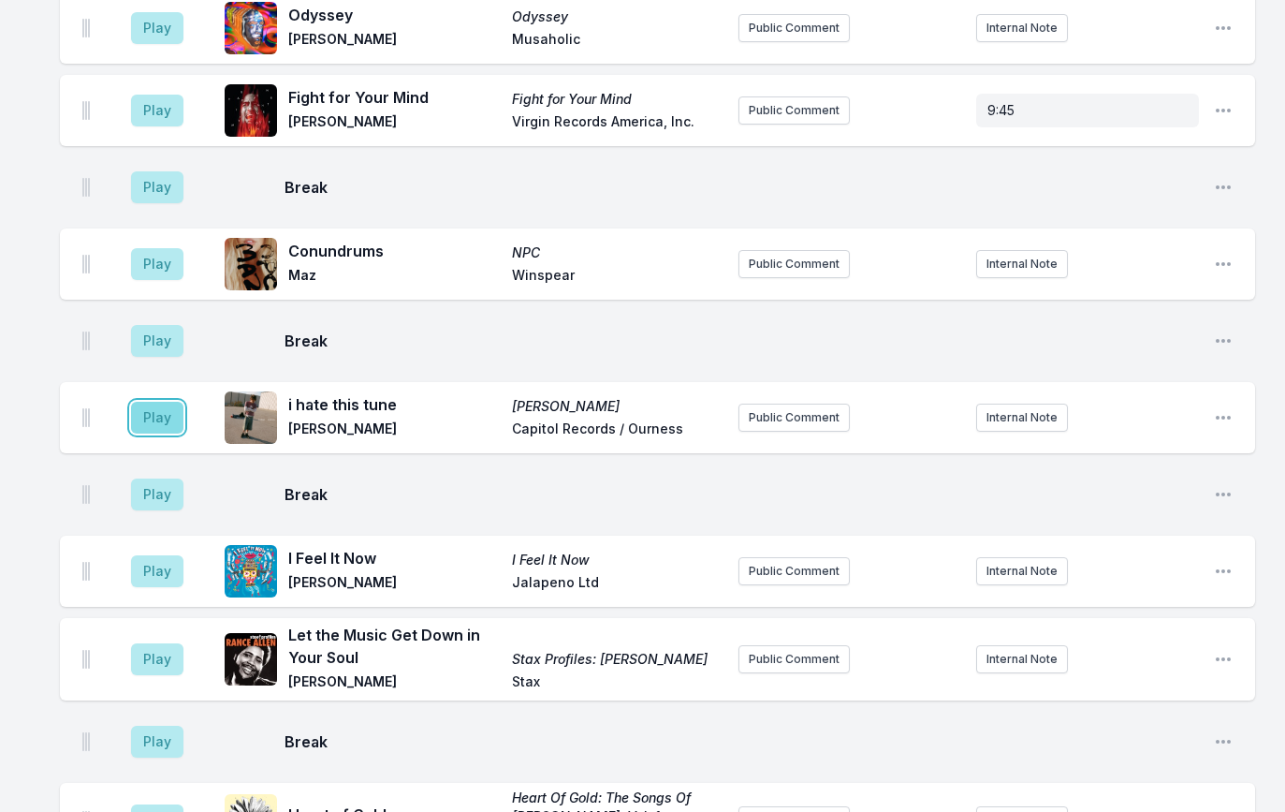
click at [163, 408] on button "Play" at bounding box center [157, 418] width 52 height 32
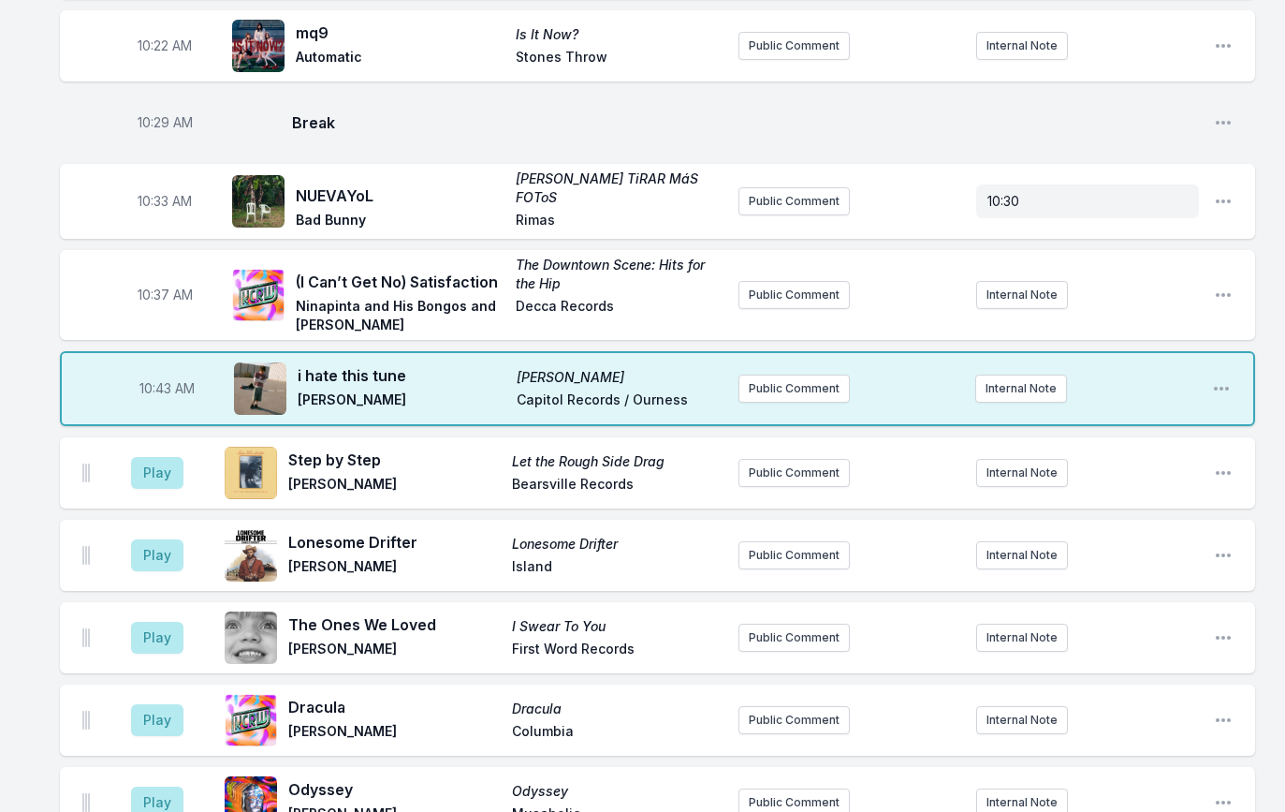
scroll to position [1975, 0]
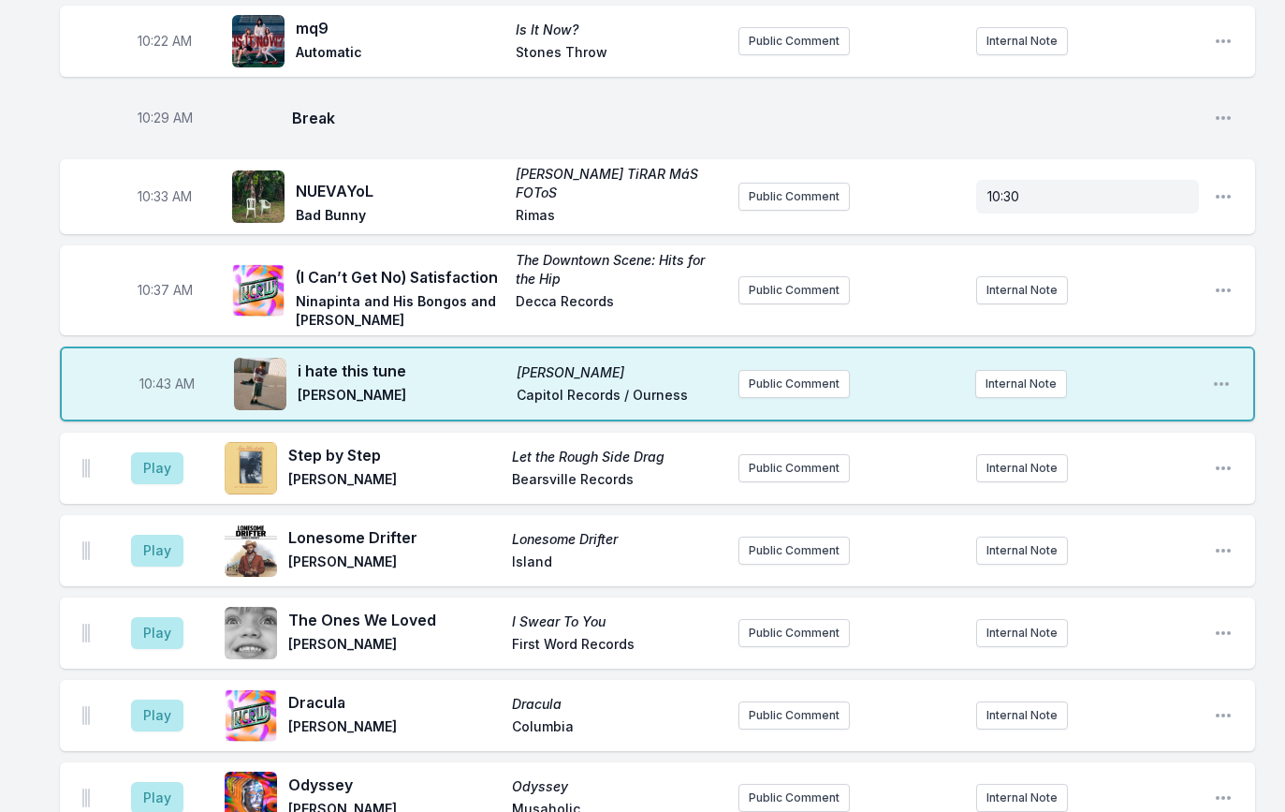
click at [166, 374] on span "10:43 AM" at bounding box center [166, 383] width 55 height 19
click at [159, 366] on input "10:43" at bounding box center [166, 384] width 105 height 36
type input "10:40"
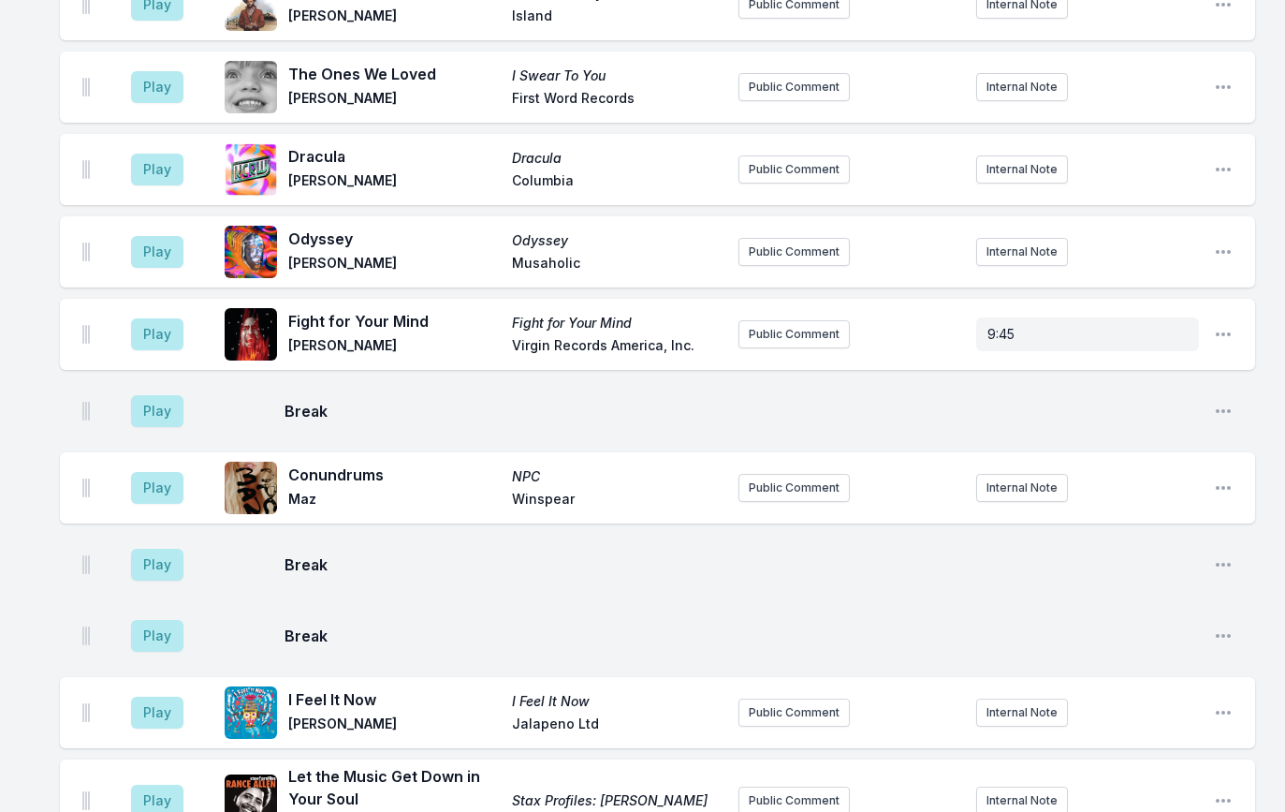
scroll to position [5027, 0]
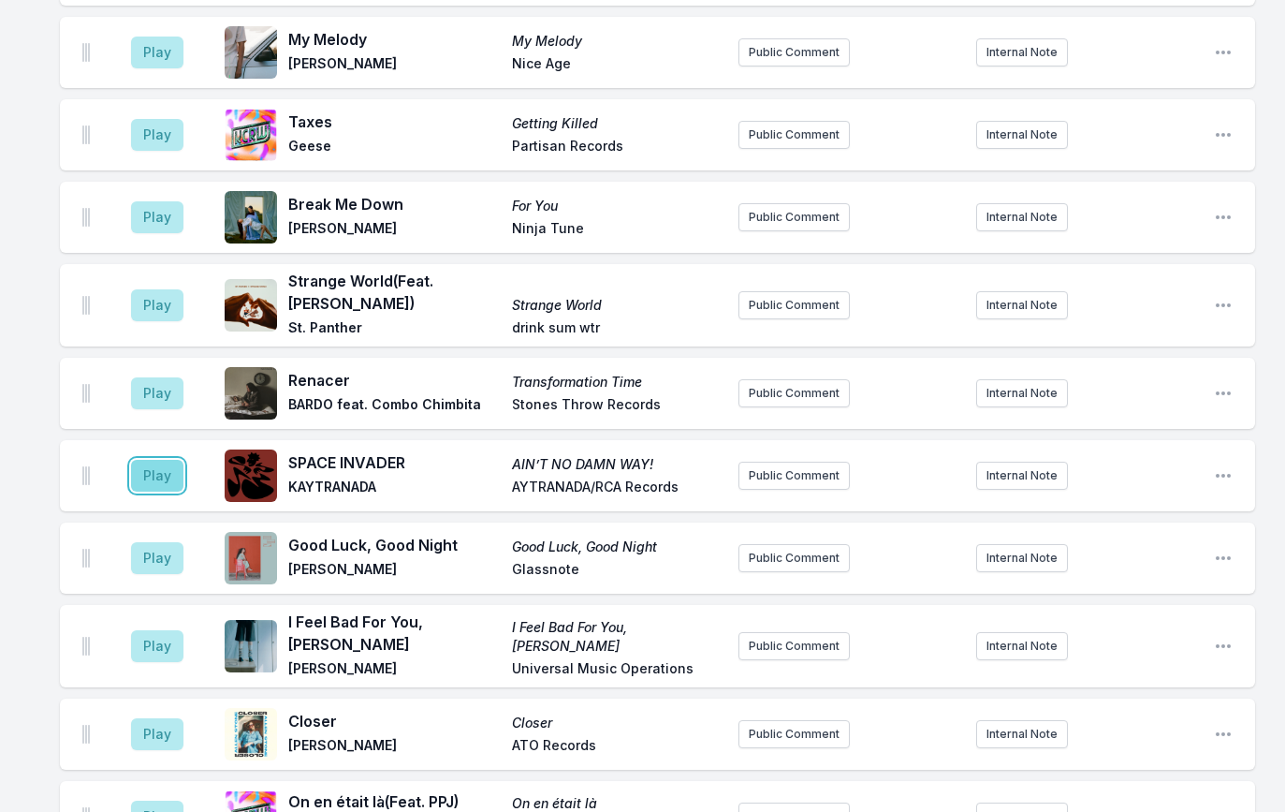
click at [152, 460] on button "Play" at bounding box center [157, 476] width 52 height 32
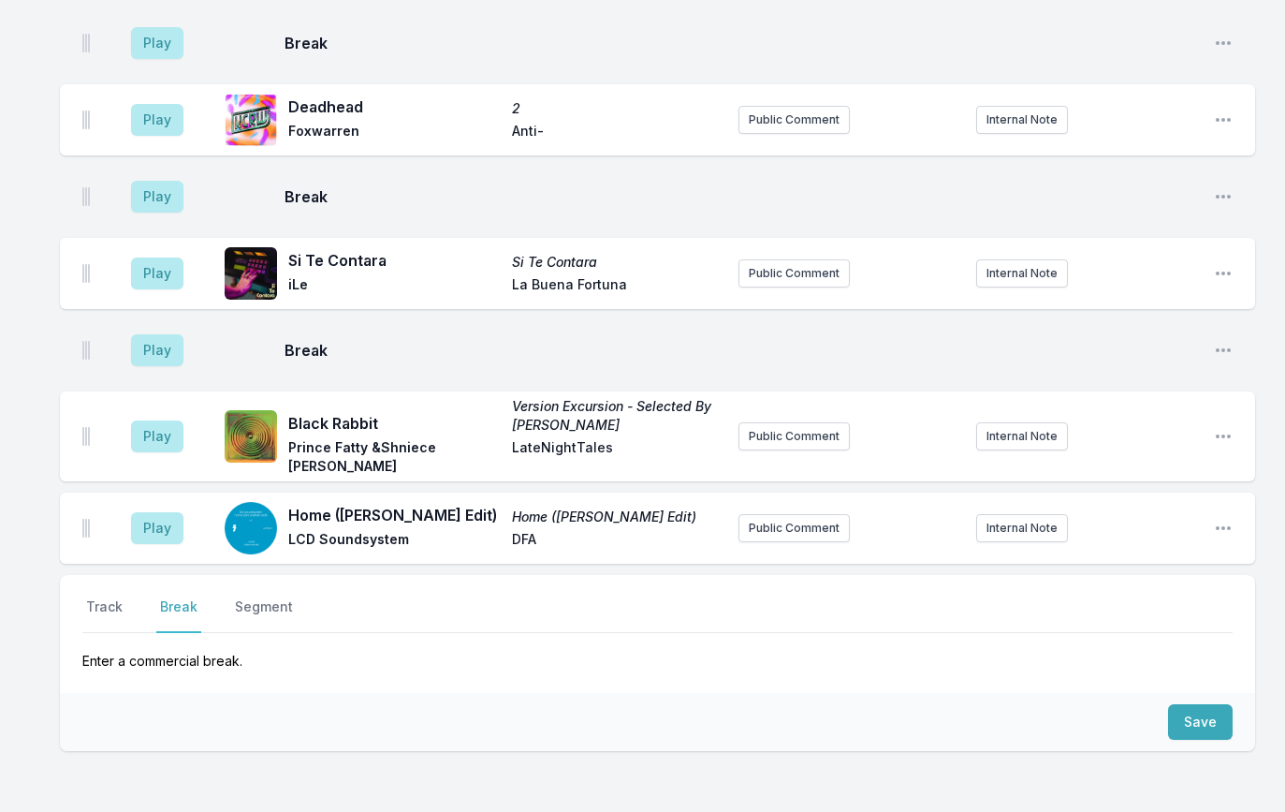
scroll to position [6265, 0]
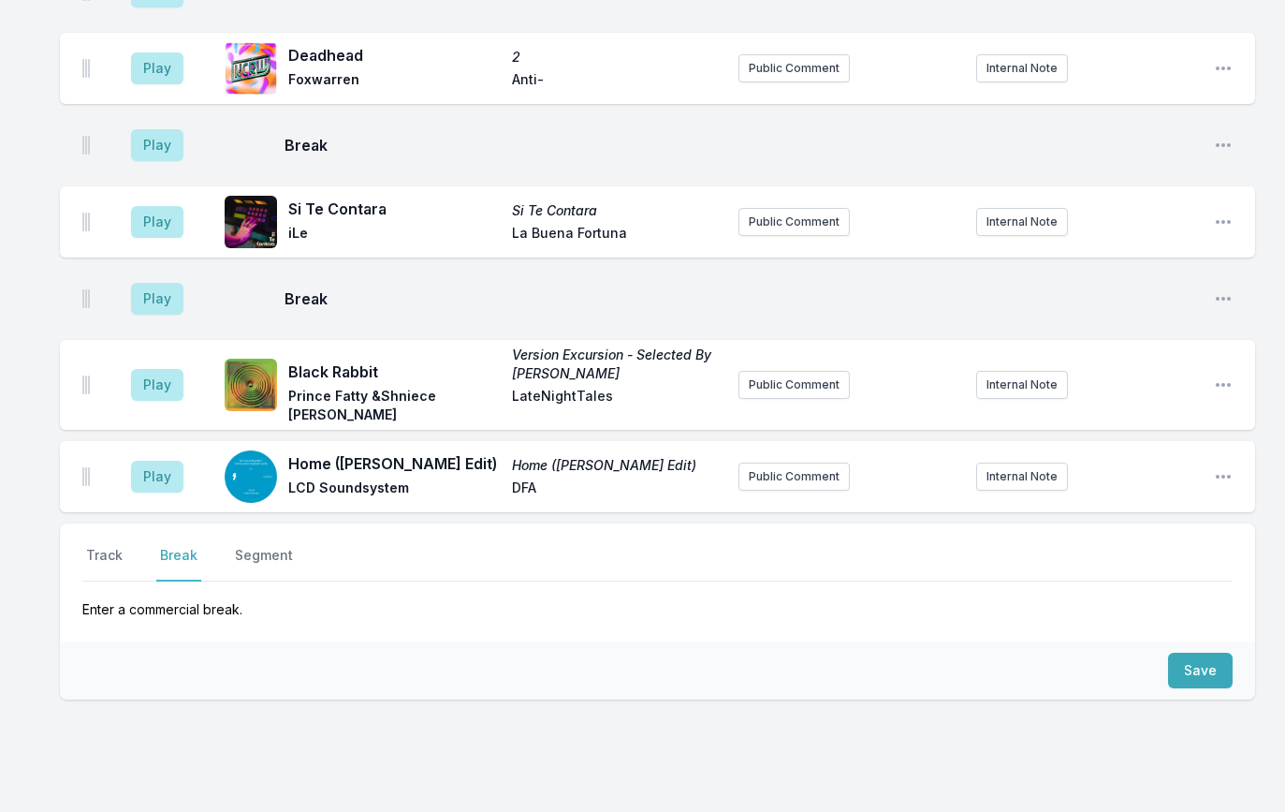
click at [171, 546] on button "Break" at bounding box center [178, 564] width 45 height 36
click at [1210, 652] on button "Save" at bounding box center [1200, 670] width 65 height 36
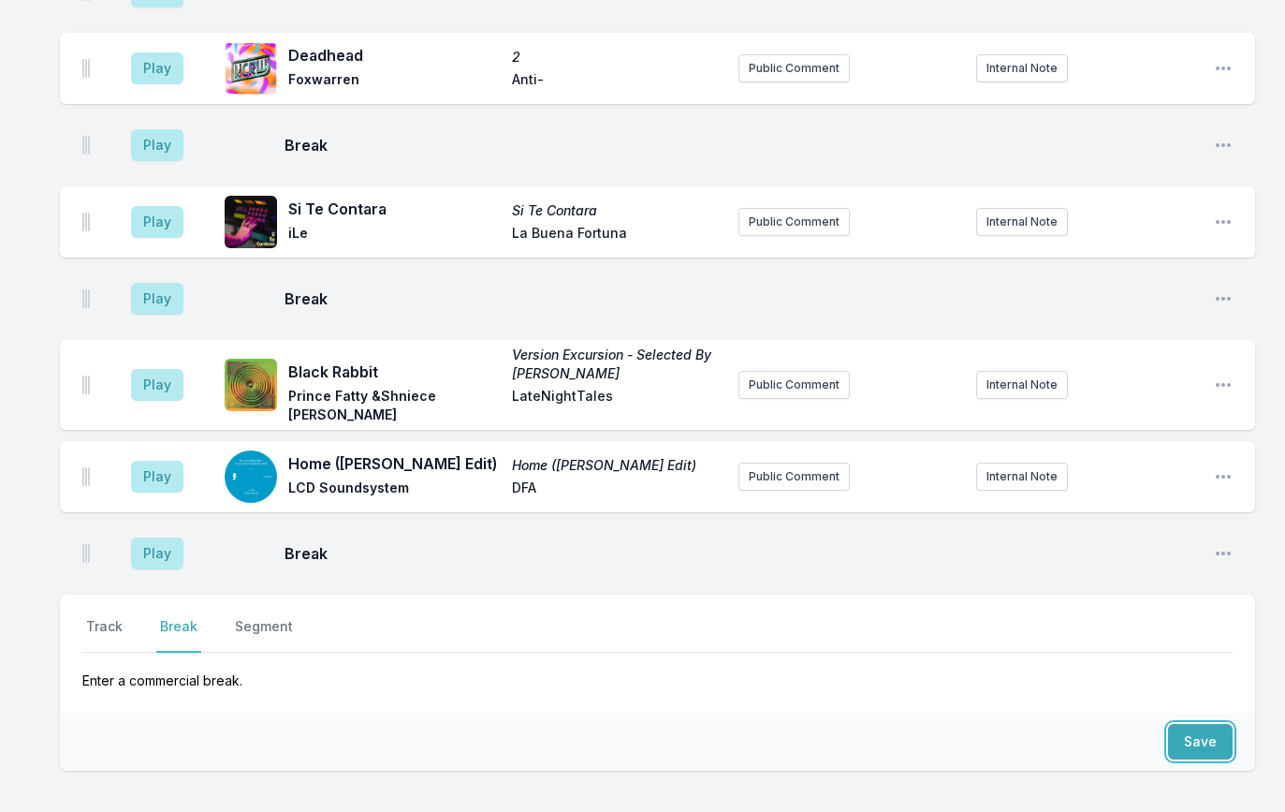
scroll to position [6336, 0]
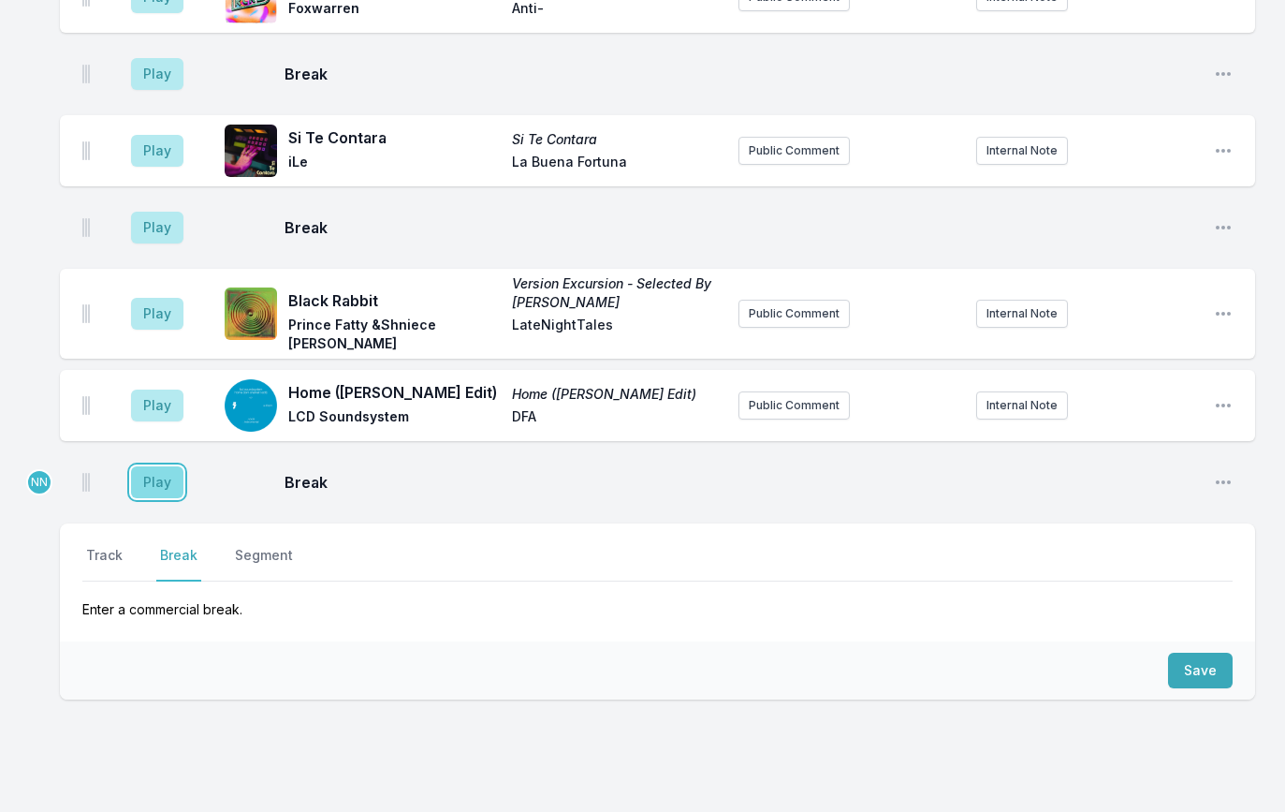
click at [164, 466] on button "Play" at bounding box center [157, 482] width 52 height 32
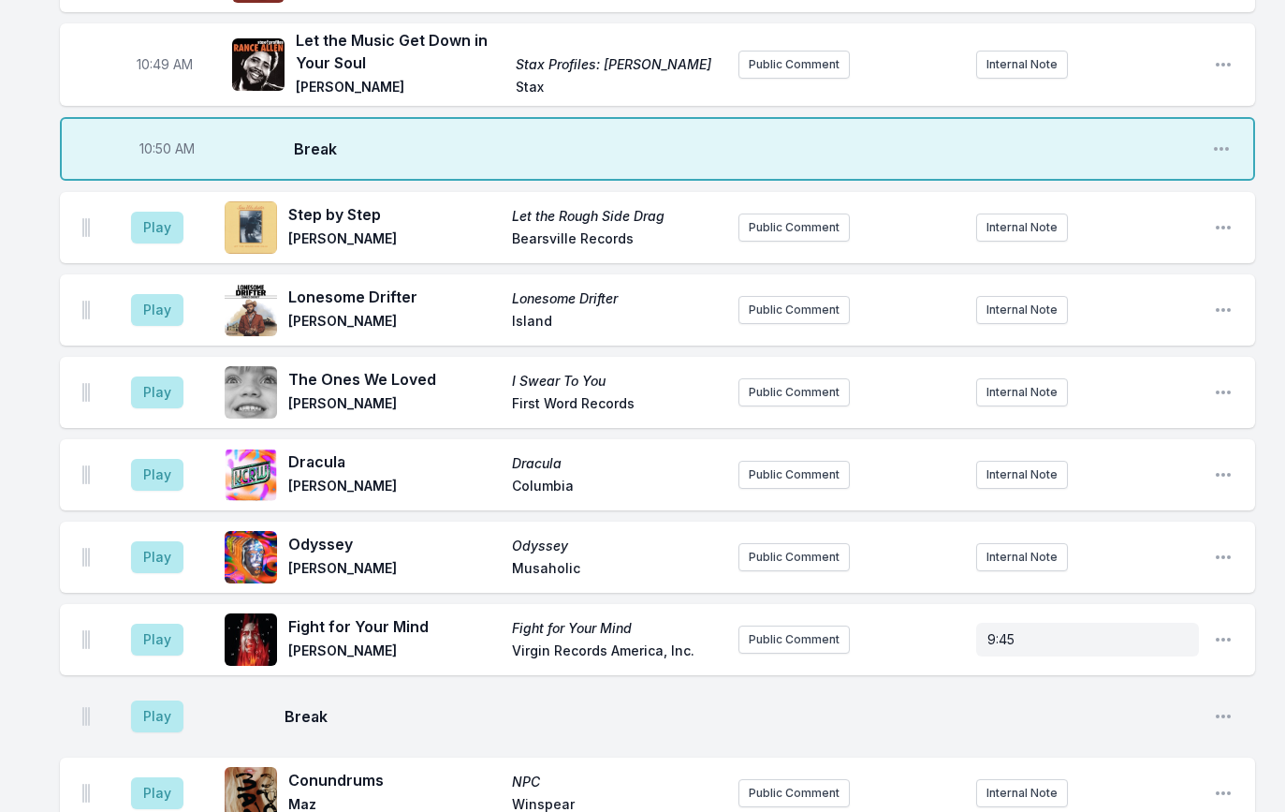
scroll to position [2454, 0]
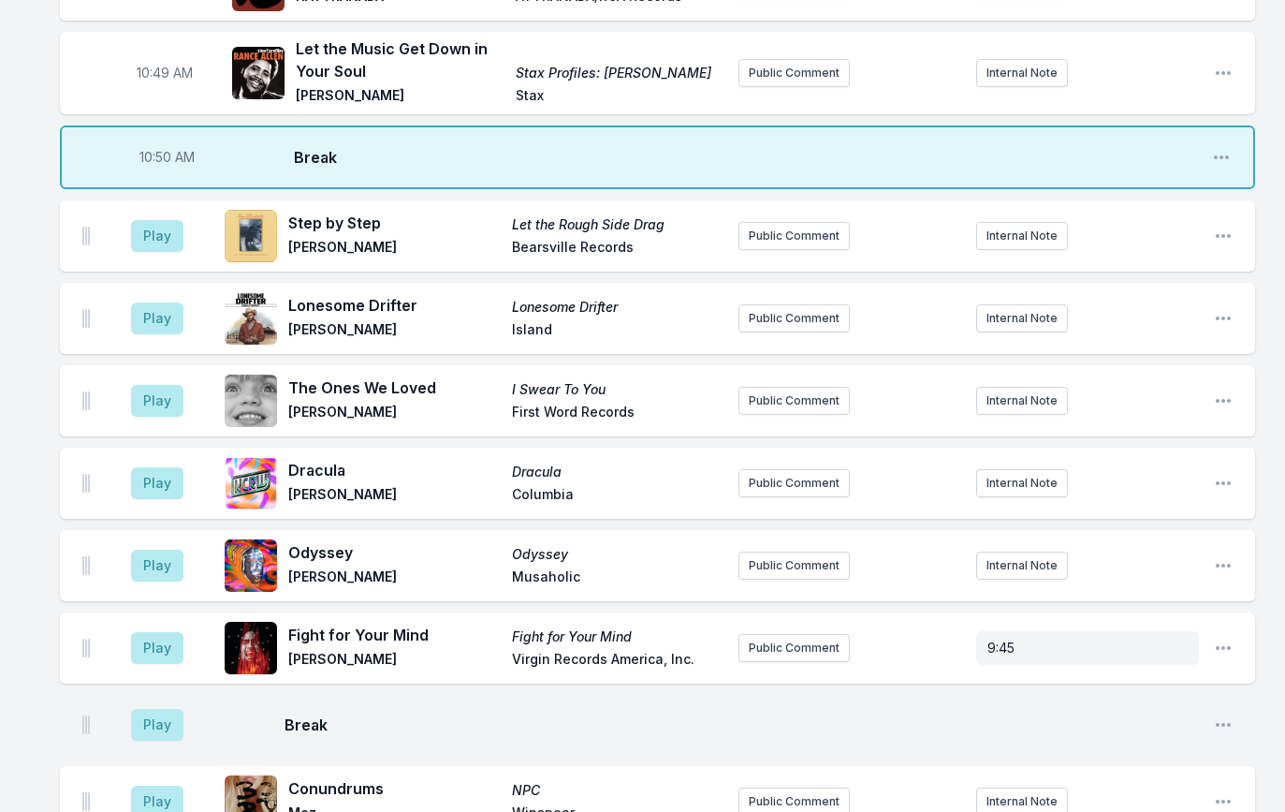
click at [161, 144] on aside "10:50 AM" at bounding box center [166, 157] width 105 height 60
click at [163, 148] on span "10:50 AM" at bounding box center [166, 157] width 55 height 19
click at [155, 139] on input "10:50" at bounding box center [166, 157] width 105 height 36
type input "10:45"
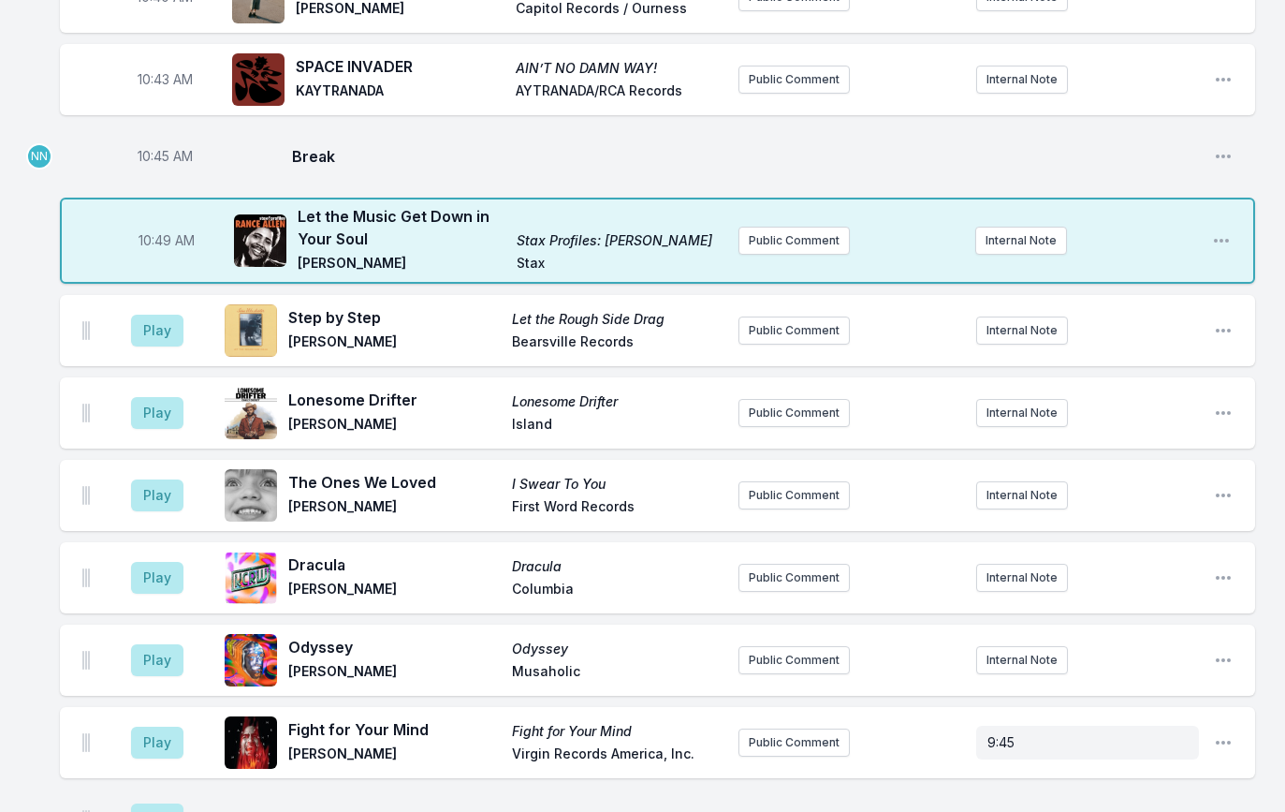
scroll to position [6336, 0]
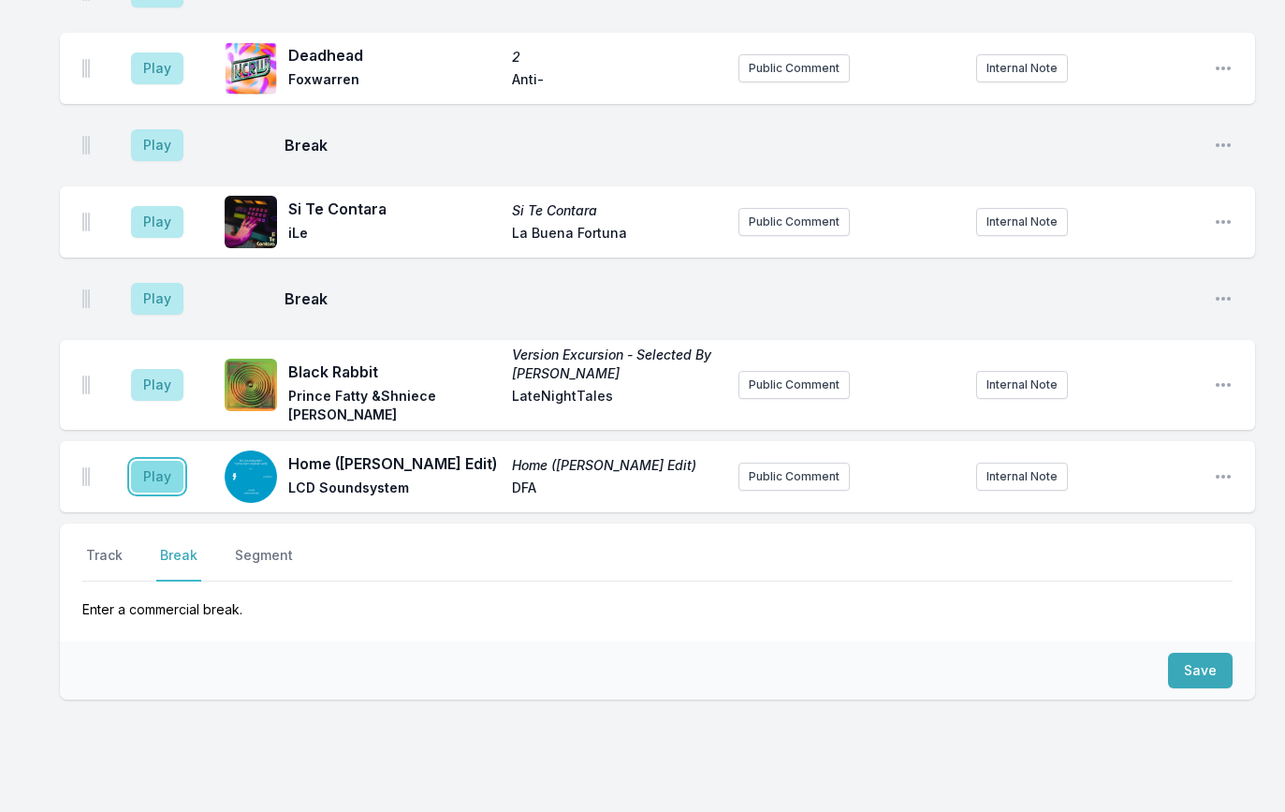
click at [149, 461] on button "Play" at bounding box center [157, 477] width 52 height 32
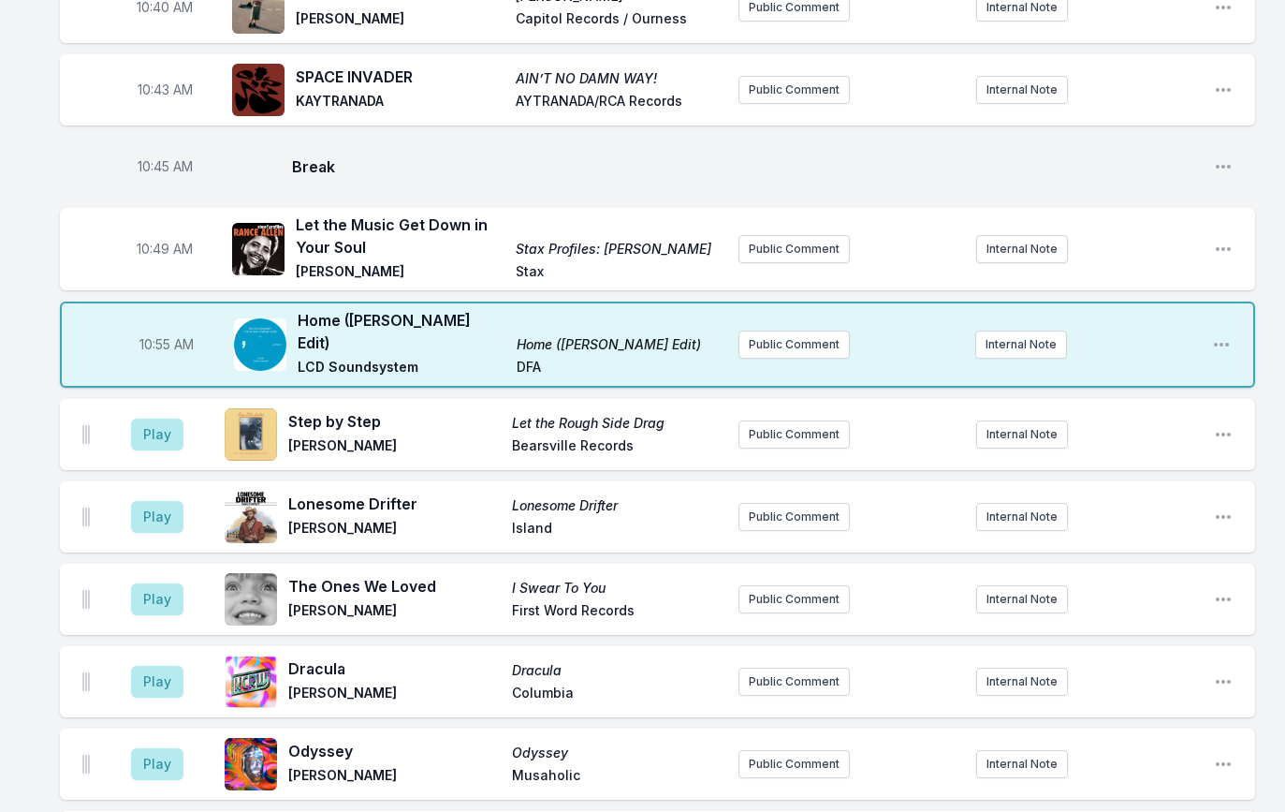
scroll to position [2347, 0]
